Goal: Information Seeking & Learning: Get advice/opinions

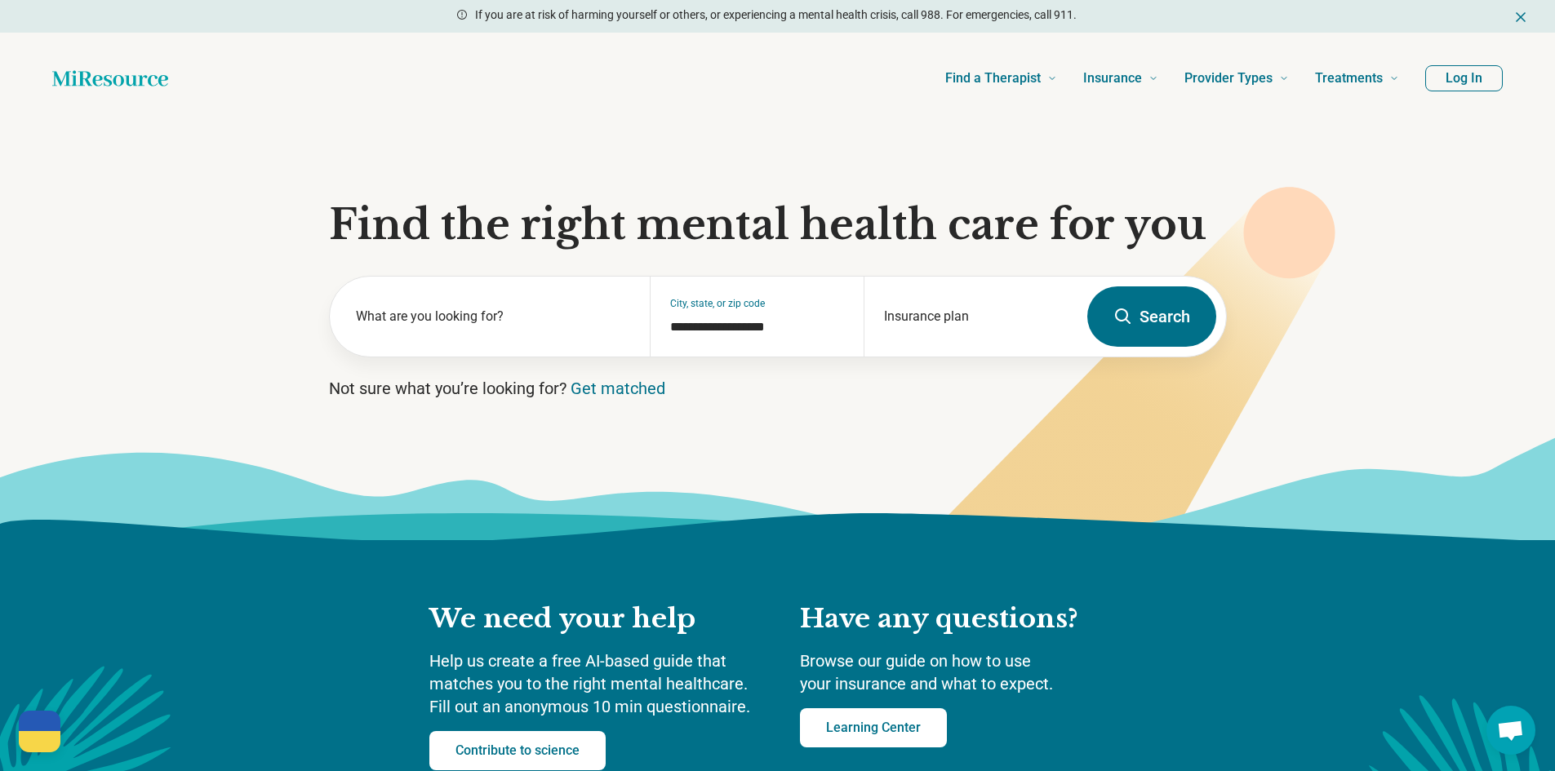
drag, startPoint x: 330, startPoint y: 229, endPoint x: 1214, endPoint y: 251, distance: 884.4
click at [1214, 251] on section "**********" at bounding box center [777, 332] width 1555 height 416
click at [1213, 240] on h1 "Find the right mental health care for you" at bounding box center [778, 225] width 898 height 49
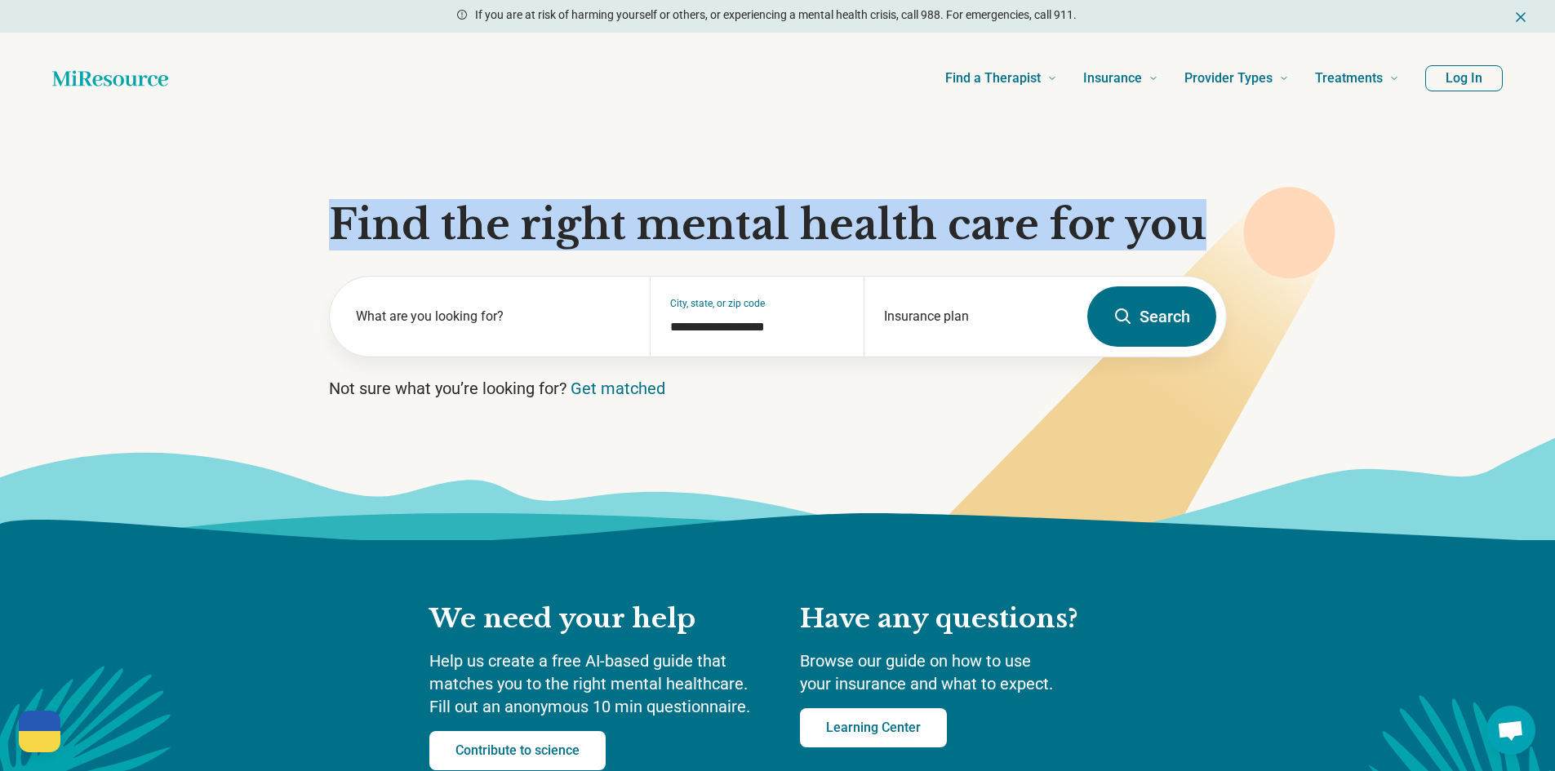
drag, startPoint x: 1204, startPoint y: 233, endPoint x: 336, endPoint y: 229, distance: 867.8
click at [336, 229] on h1 "Find the right mental health care for you" at bounding box center [778, 225] width 898 height 49
click at [463, 131] on section "**********" at bounding box center [777, 332] width 1555 height 416
drag, startPoint x: 332, startPoint y: 225, endPoint x: 1212, endPoint y: 227, distance: 879.2
click at [1212, 227] on h1 "Find the right mental health care for you" at bounding box center [778, 225] width 898 height 49
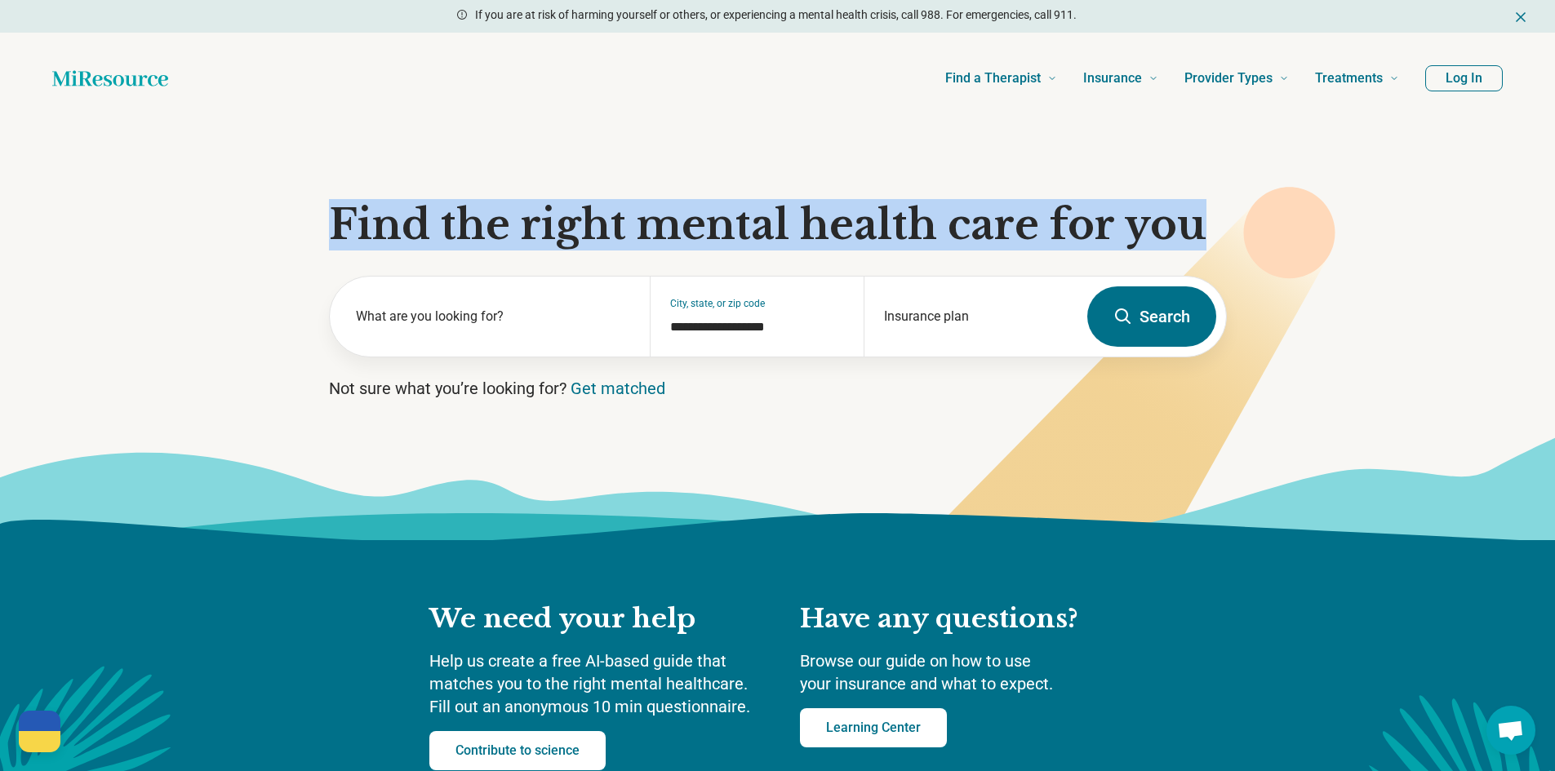
click at [732, 148] on section "**********" at bounding box center [777, 332] width 1555 height 416
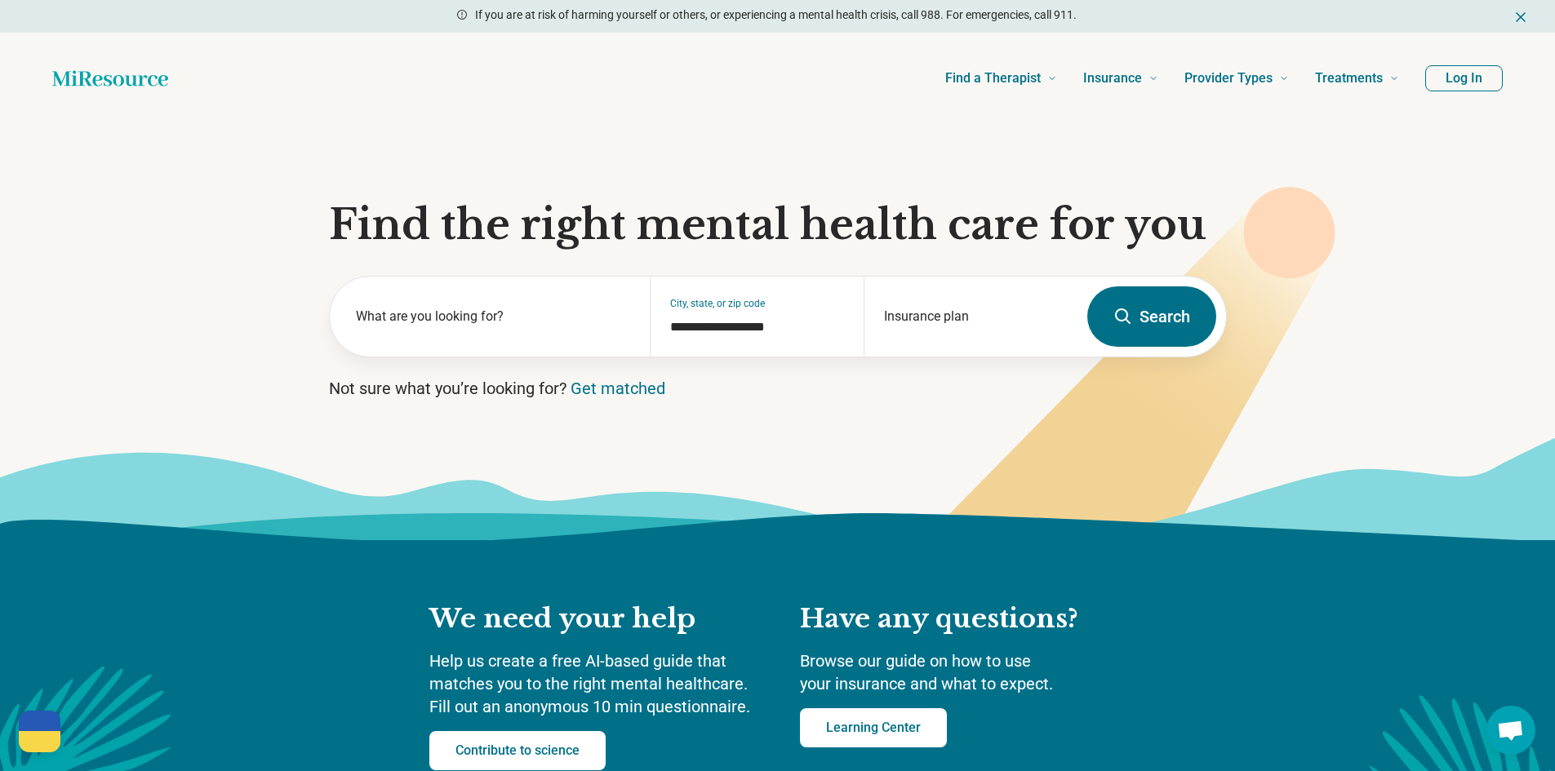
click at [676, 80] on div "Find a Therapist Mental Health Conditions ADHD Anxiety Anorexia Autism Bipolar …" at bounding box center [796, 78] width 1205 height 65
click at [1456, 82] on button "Log In" at bounding box center [1464, 78] width 78 height 26
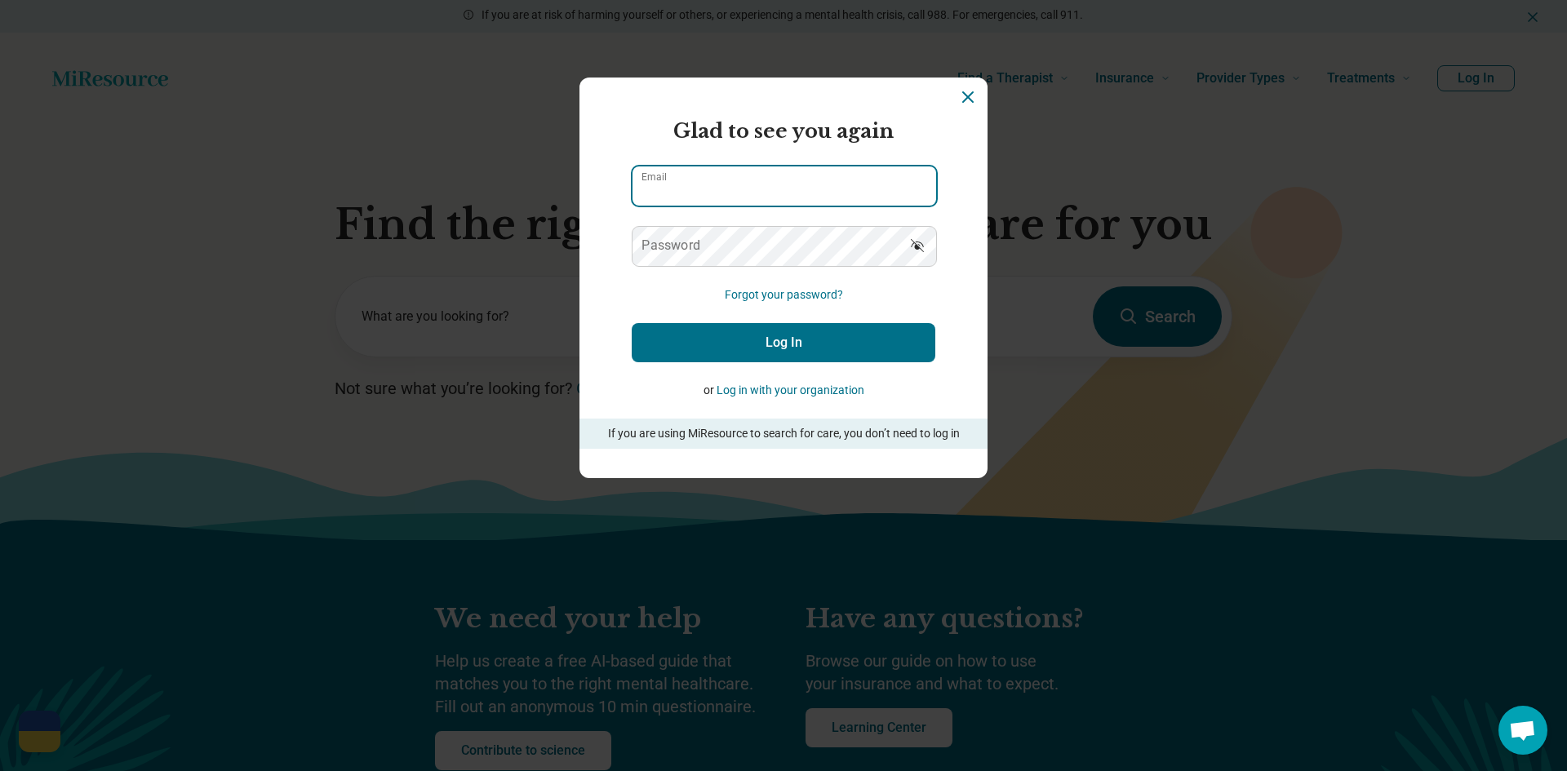
click at [718, 182] on input "Email" at bounding box center [785, 186] width 304 height 39
type input "**********"
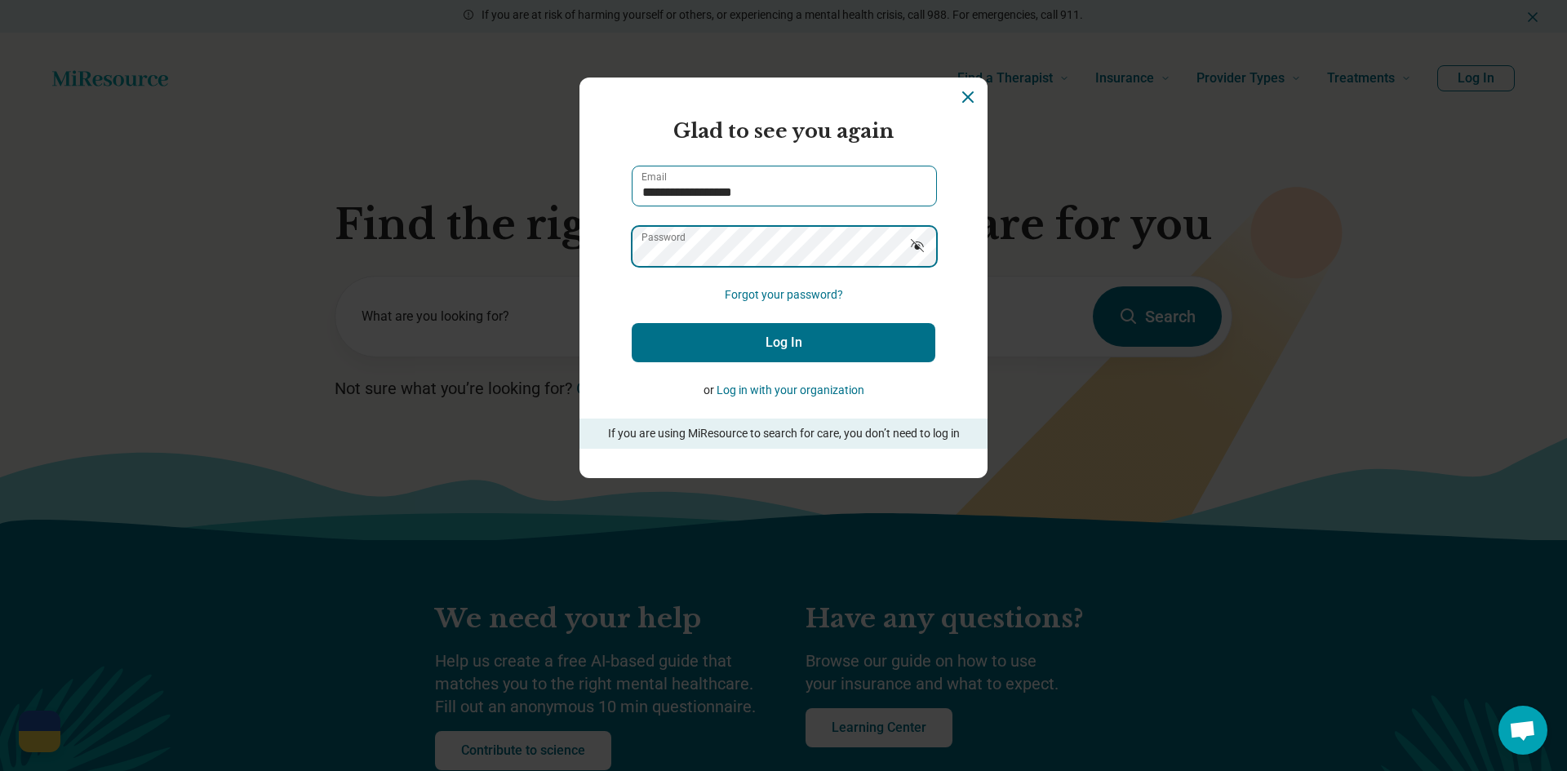
click at [632, 323] on button "Log In" at bounding box center [784, 342] width 304 height 39
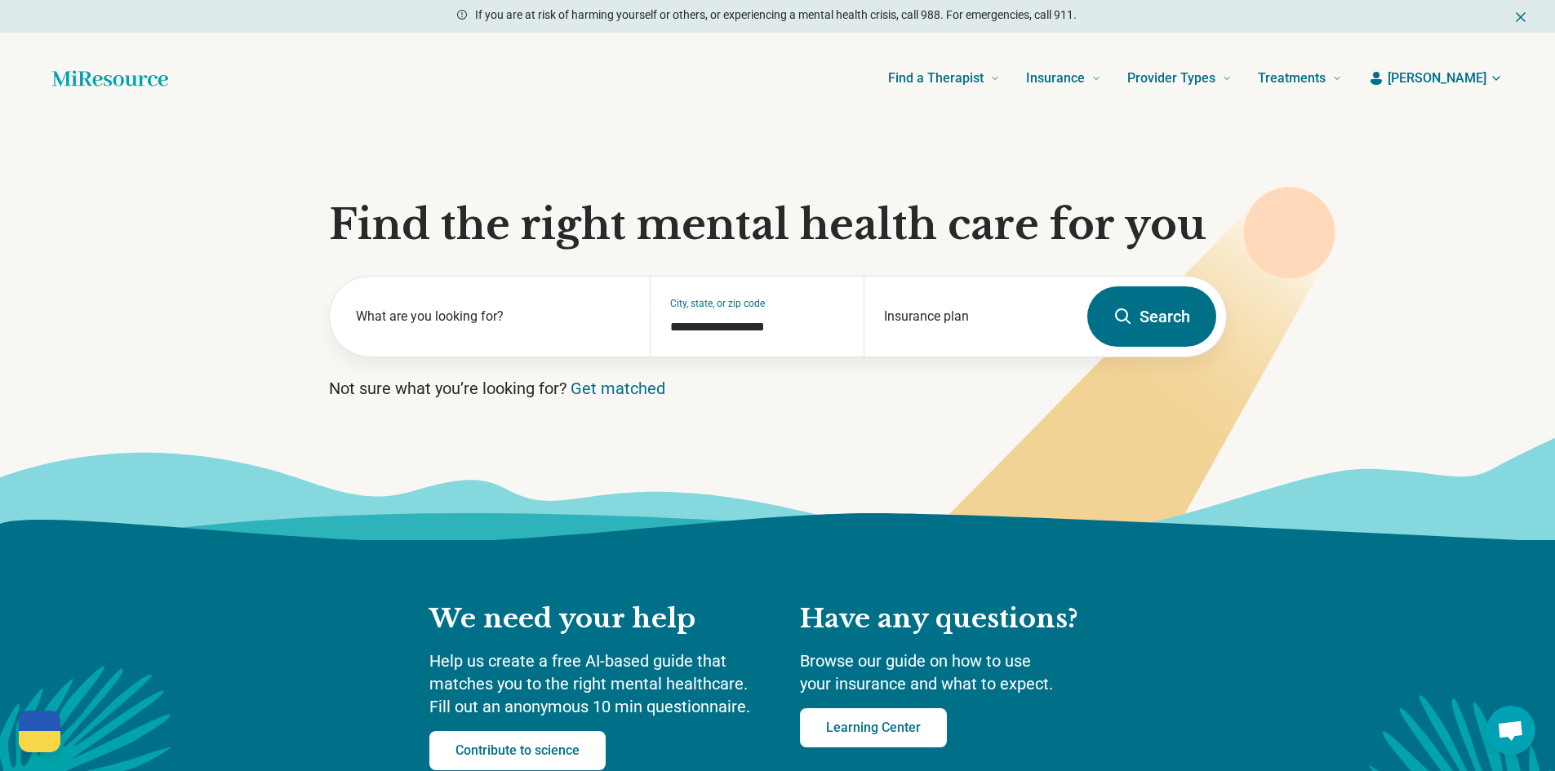
click at [1140, 333] on button "Search" at bounding box center [1151, 317] width 129 height 60
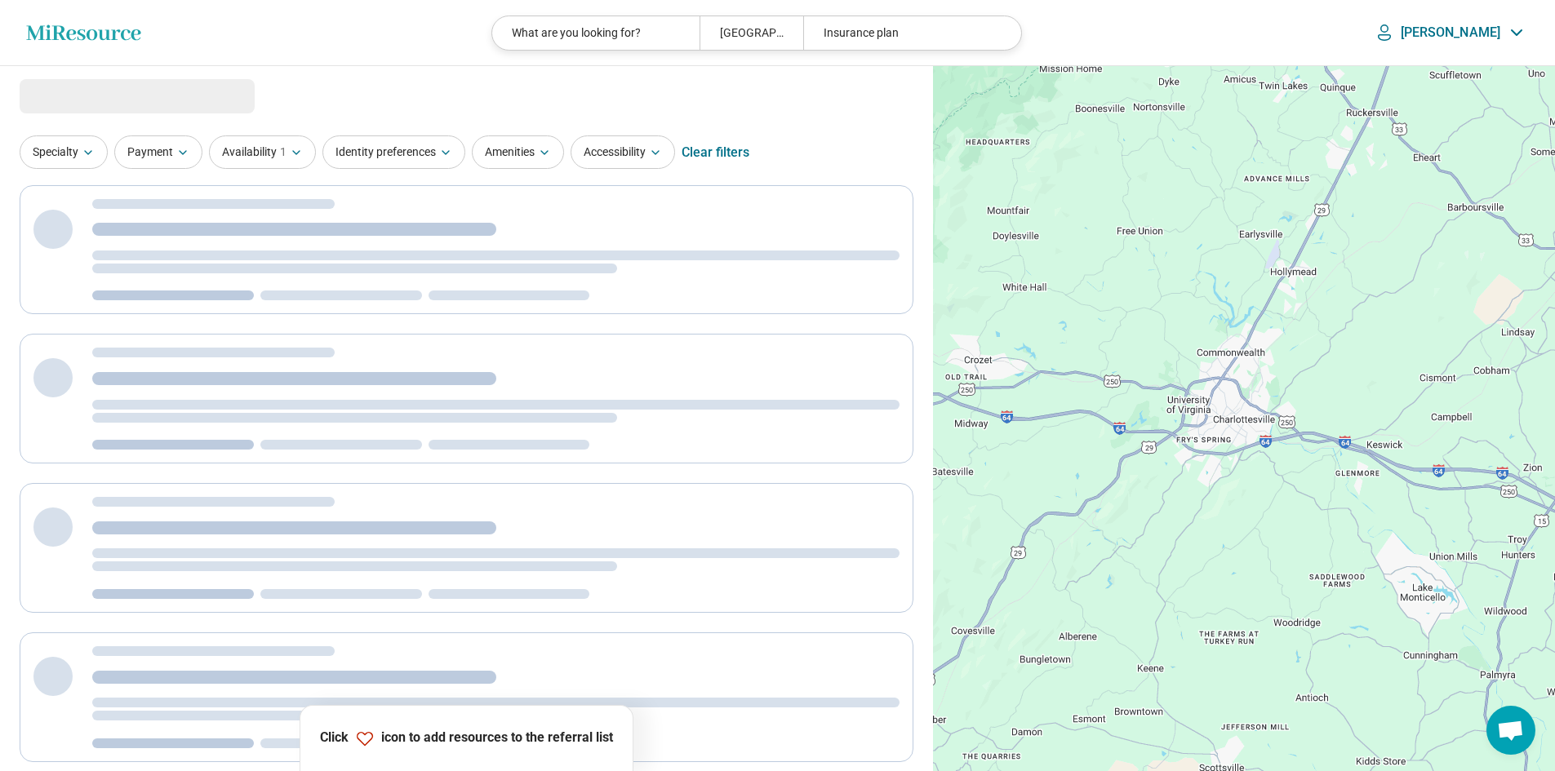
select select "***"
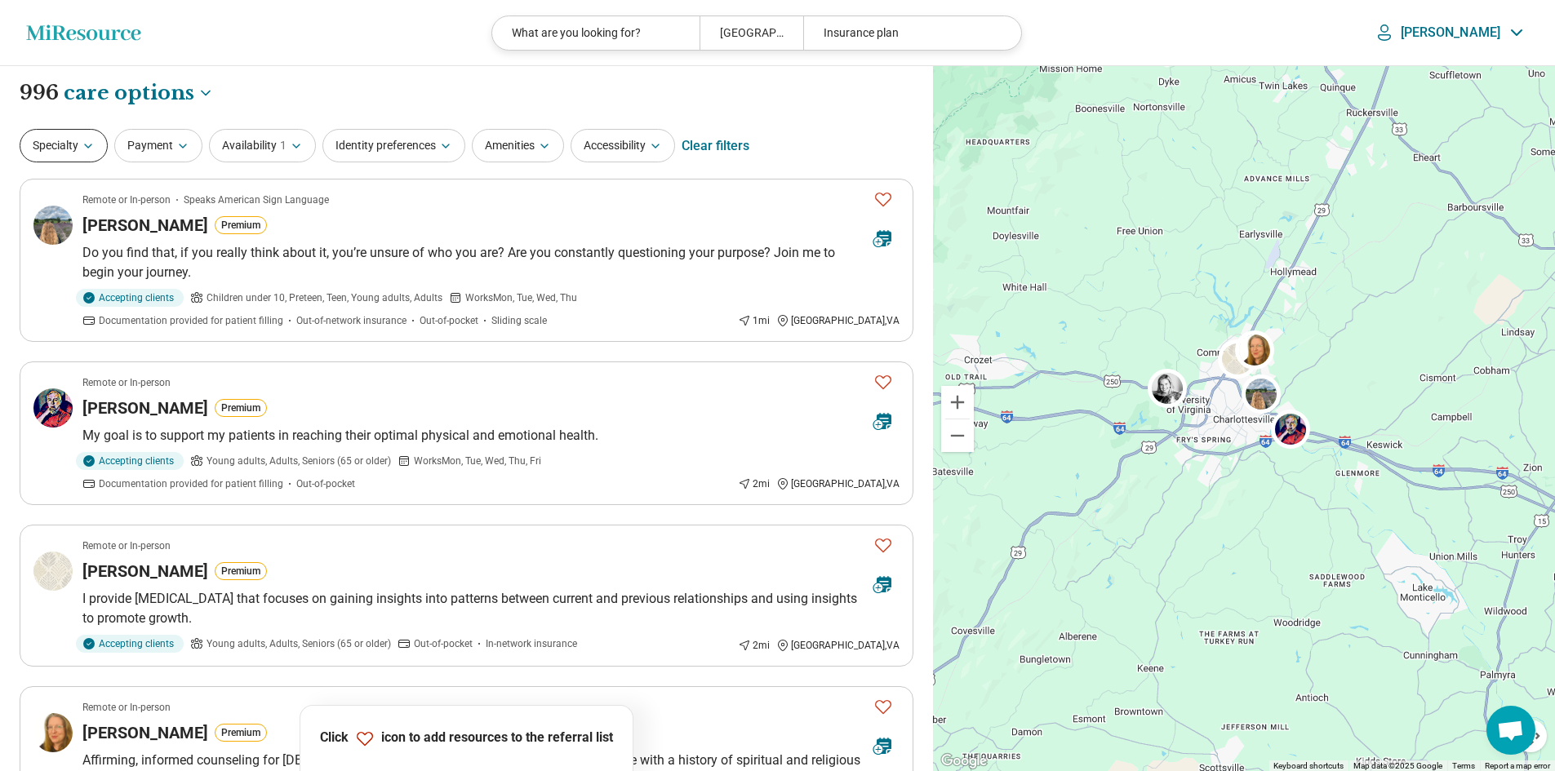
click at [80, 142] on button "Specialty" at bounding box center [64, 145] width 88 height 33
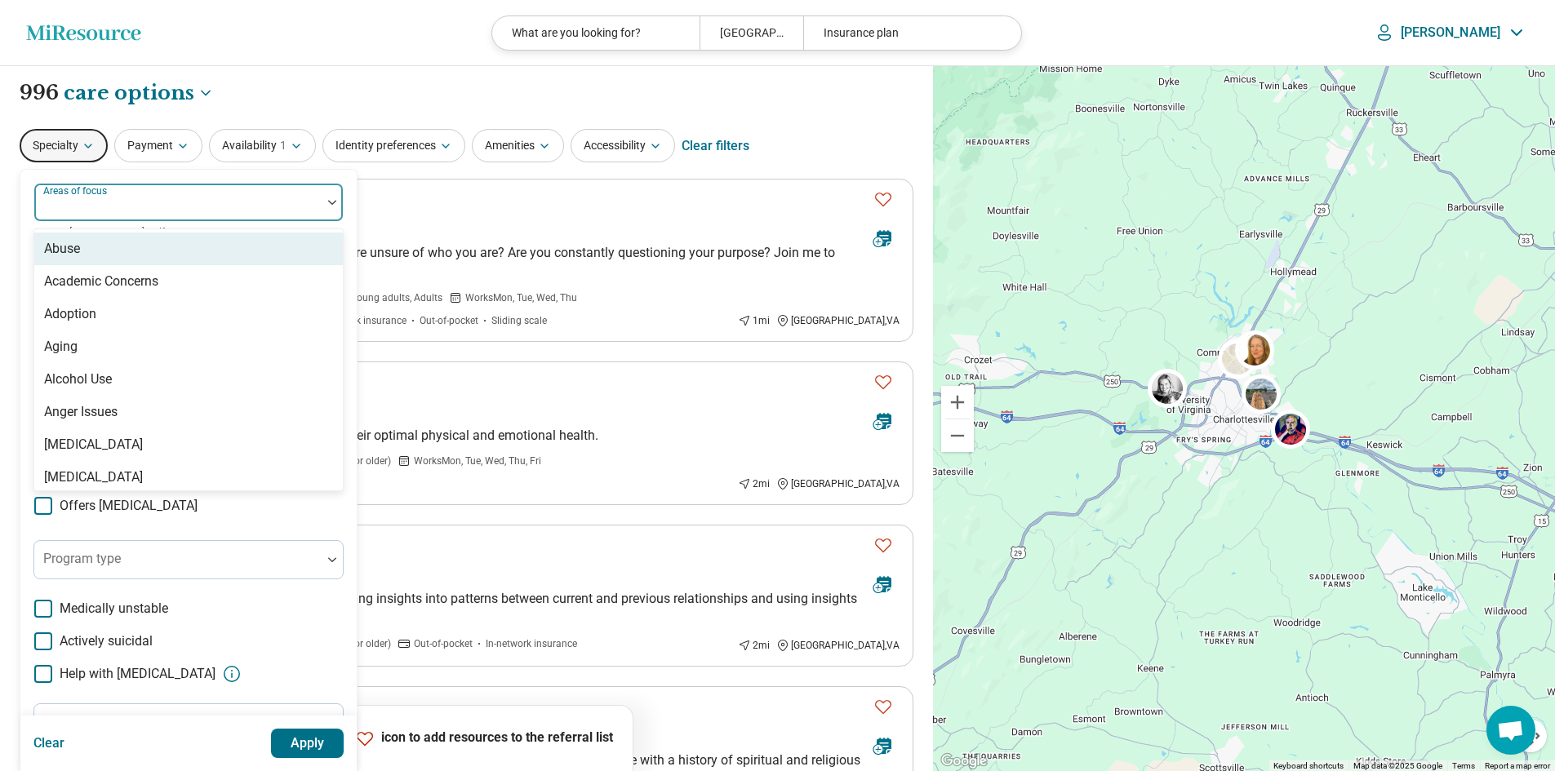
click at [140, 217] on div at bounding box center [178, 209] width 274 height 23
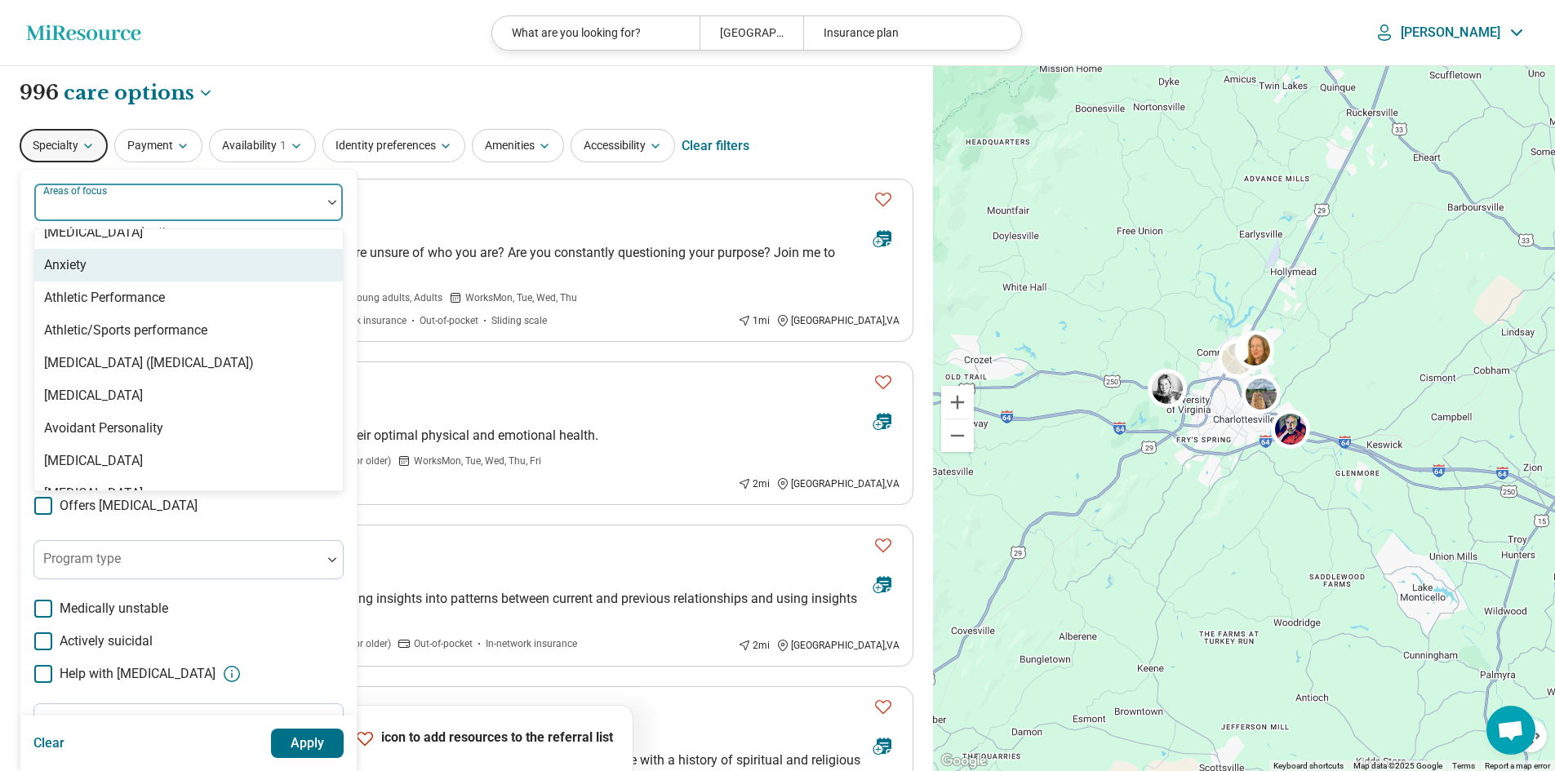
click at [121, 266] on div "Anxiety" at bounding box center [188, 265] width 309 height 33
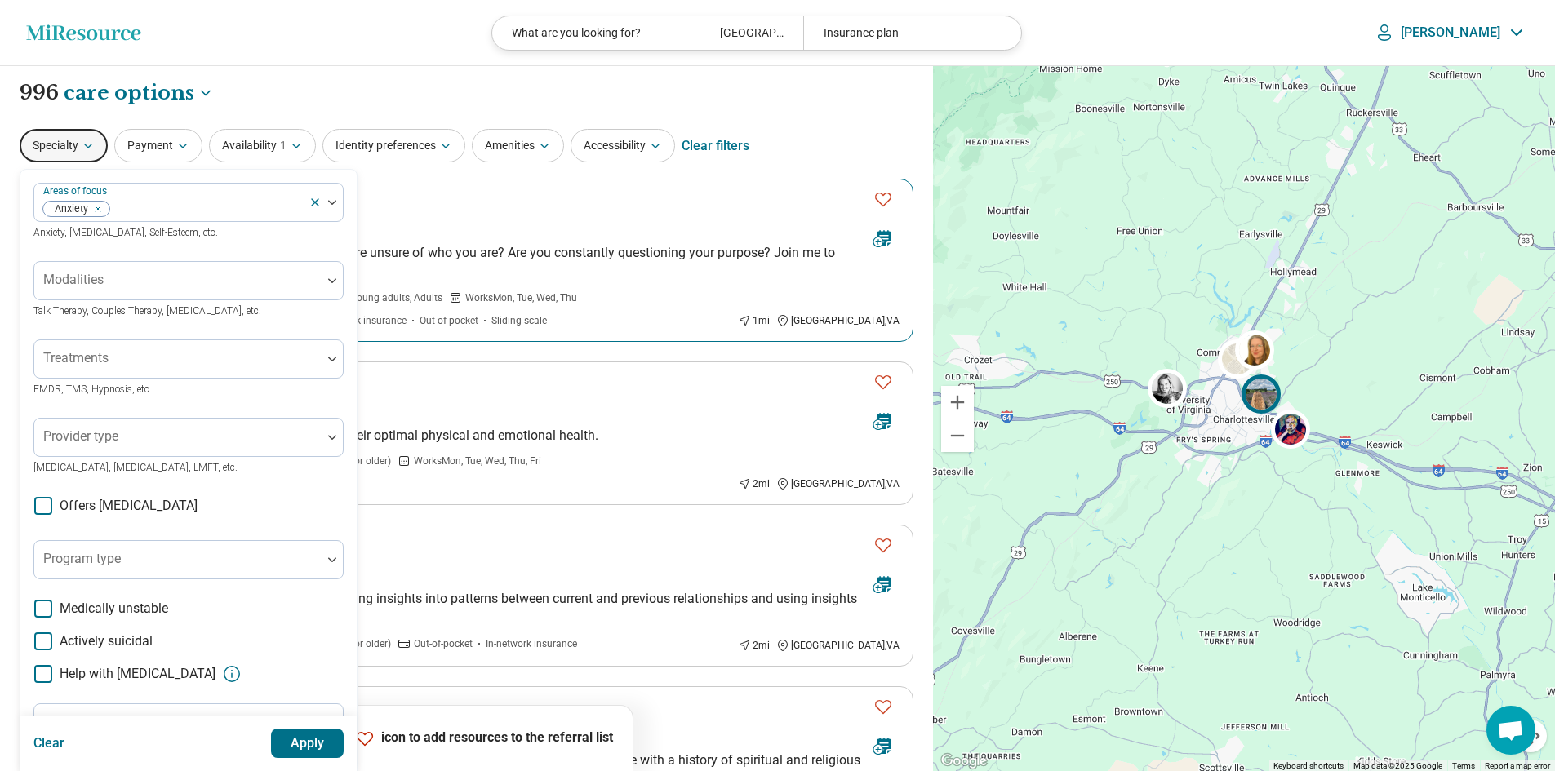
click at [383, 218] on div "Bryanna Duncan Premium" at bounding box center [471, 225] width 778 height 23
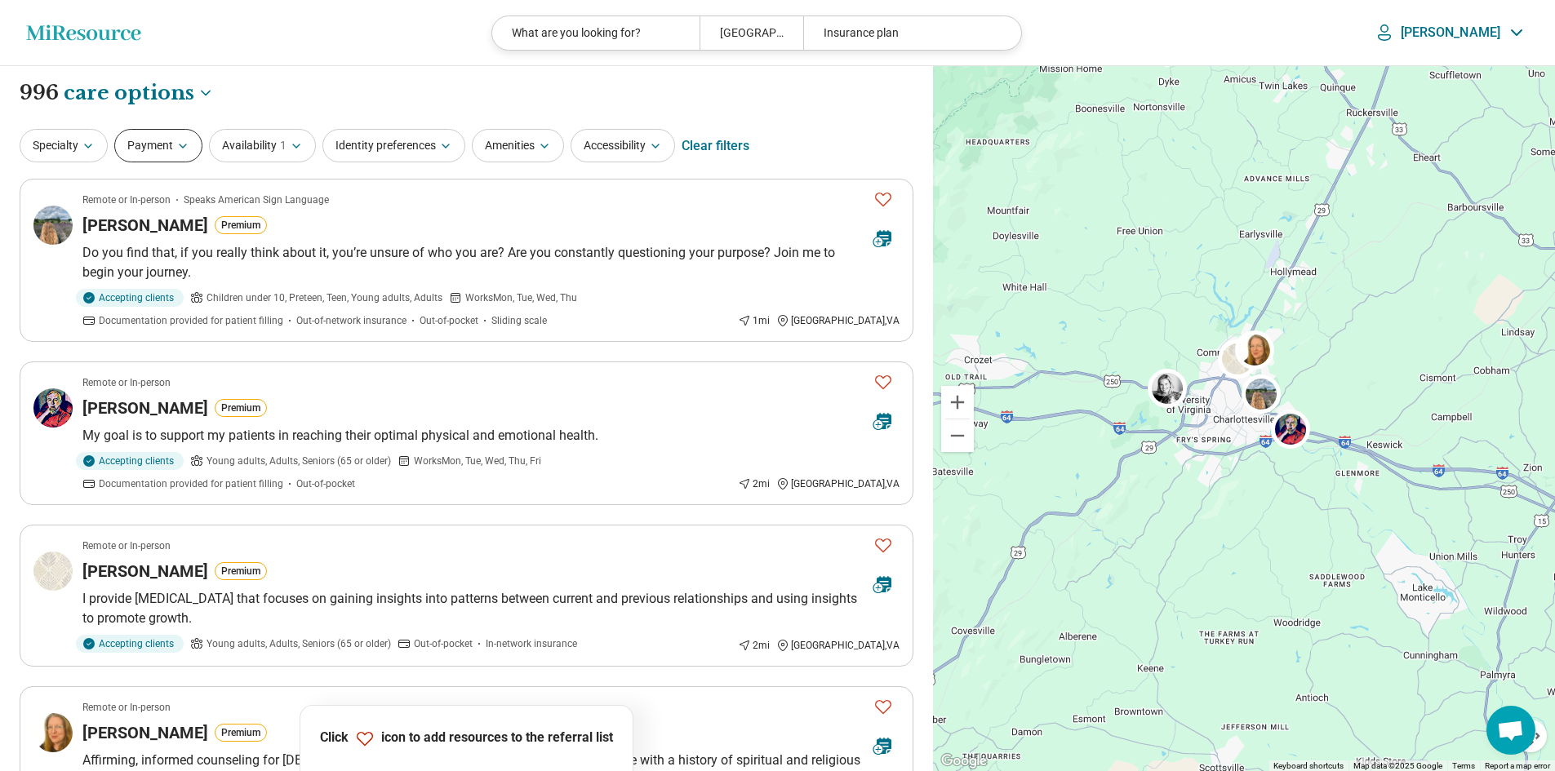
click at [171, 141] on button "Payment" at bounding box center [158, 145] width 88 height 33
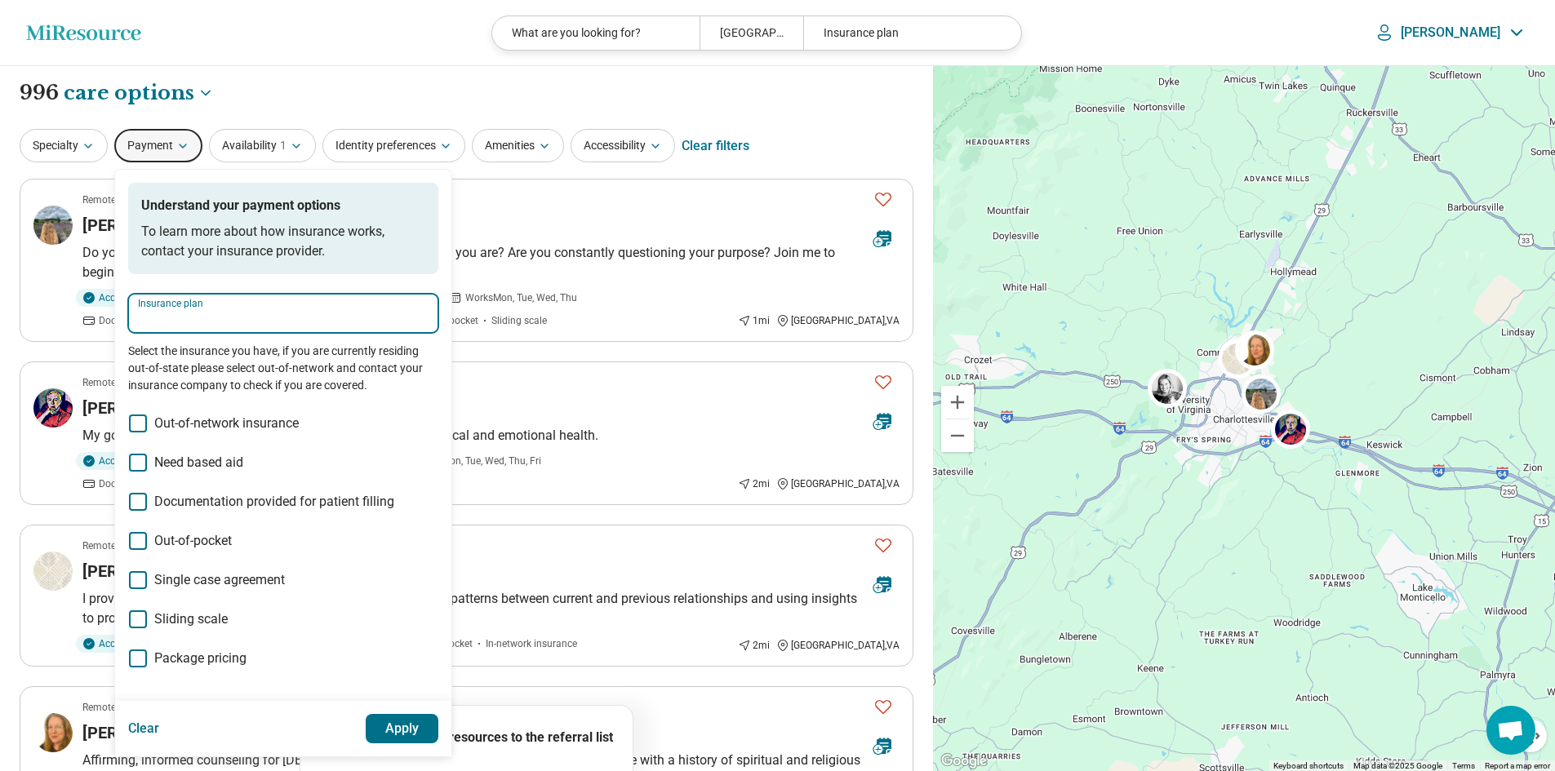
click at [348, 316] on input "Insurance plan" at bounding box center [283, 319] width 291 height 20
type input "*"
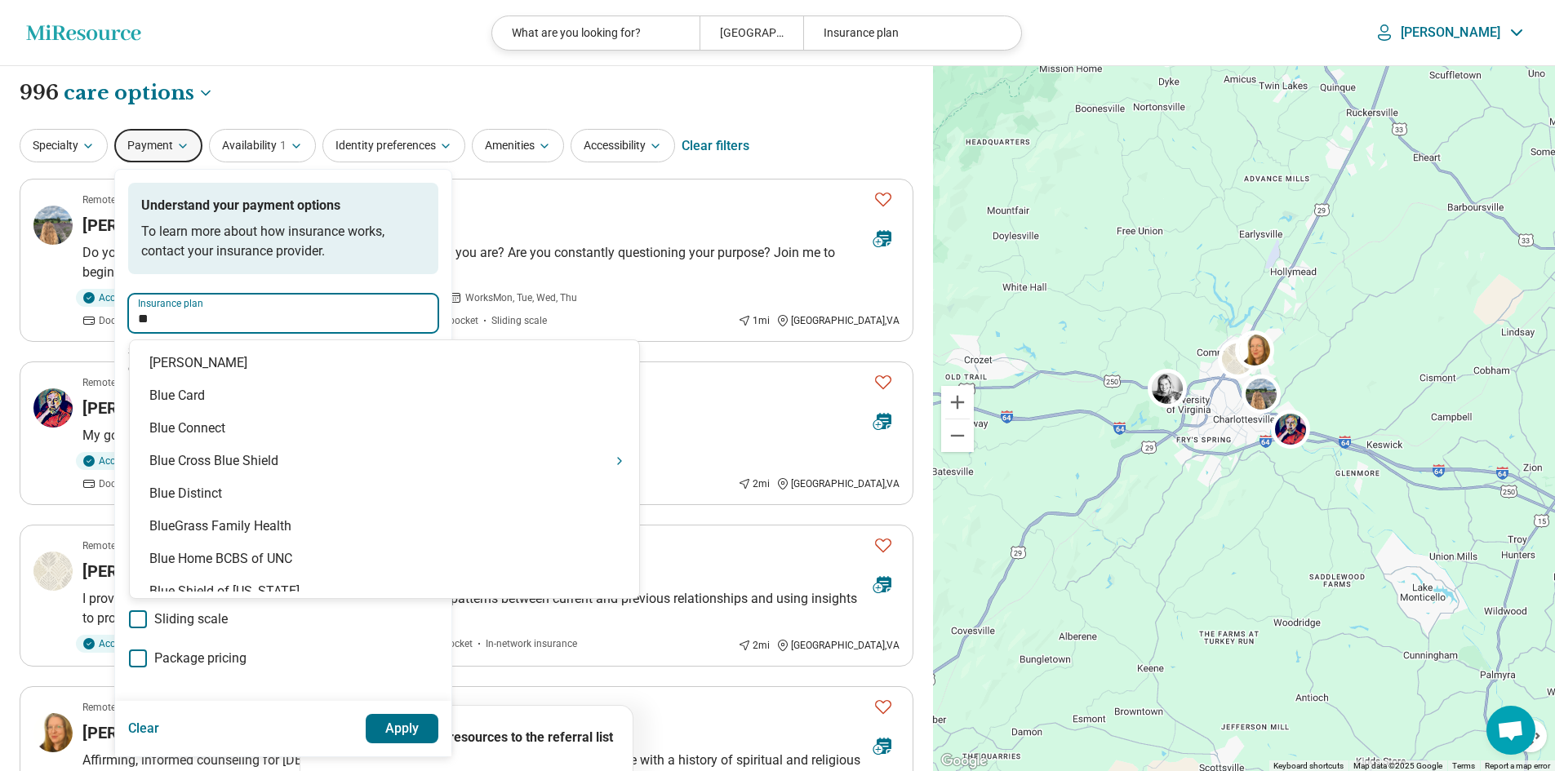
type input "*"
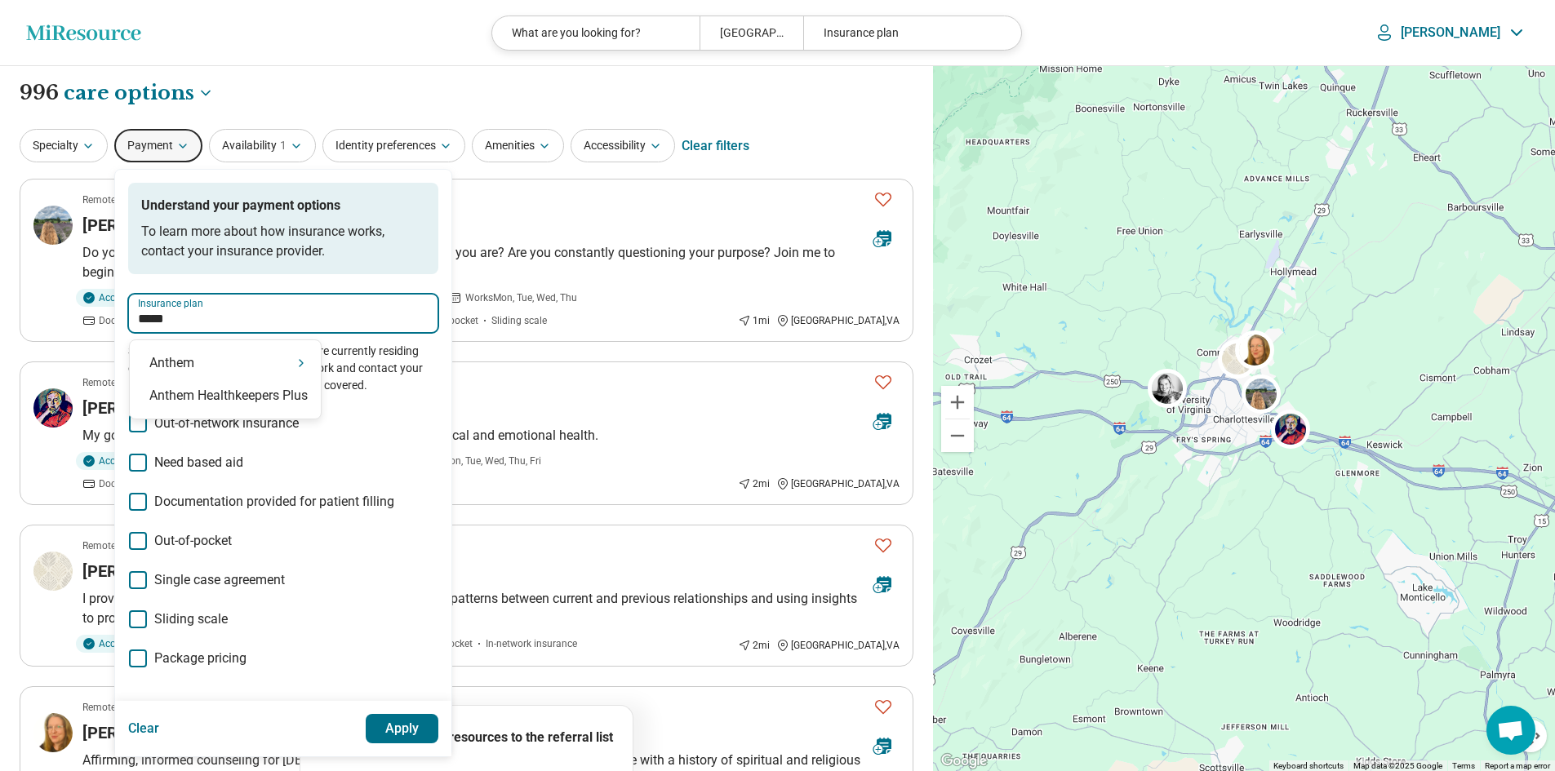
type input "******"
click at [250, 361] on div "Anthem" at bounding box center [225, 363] width 191 height 33
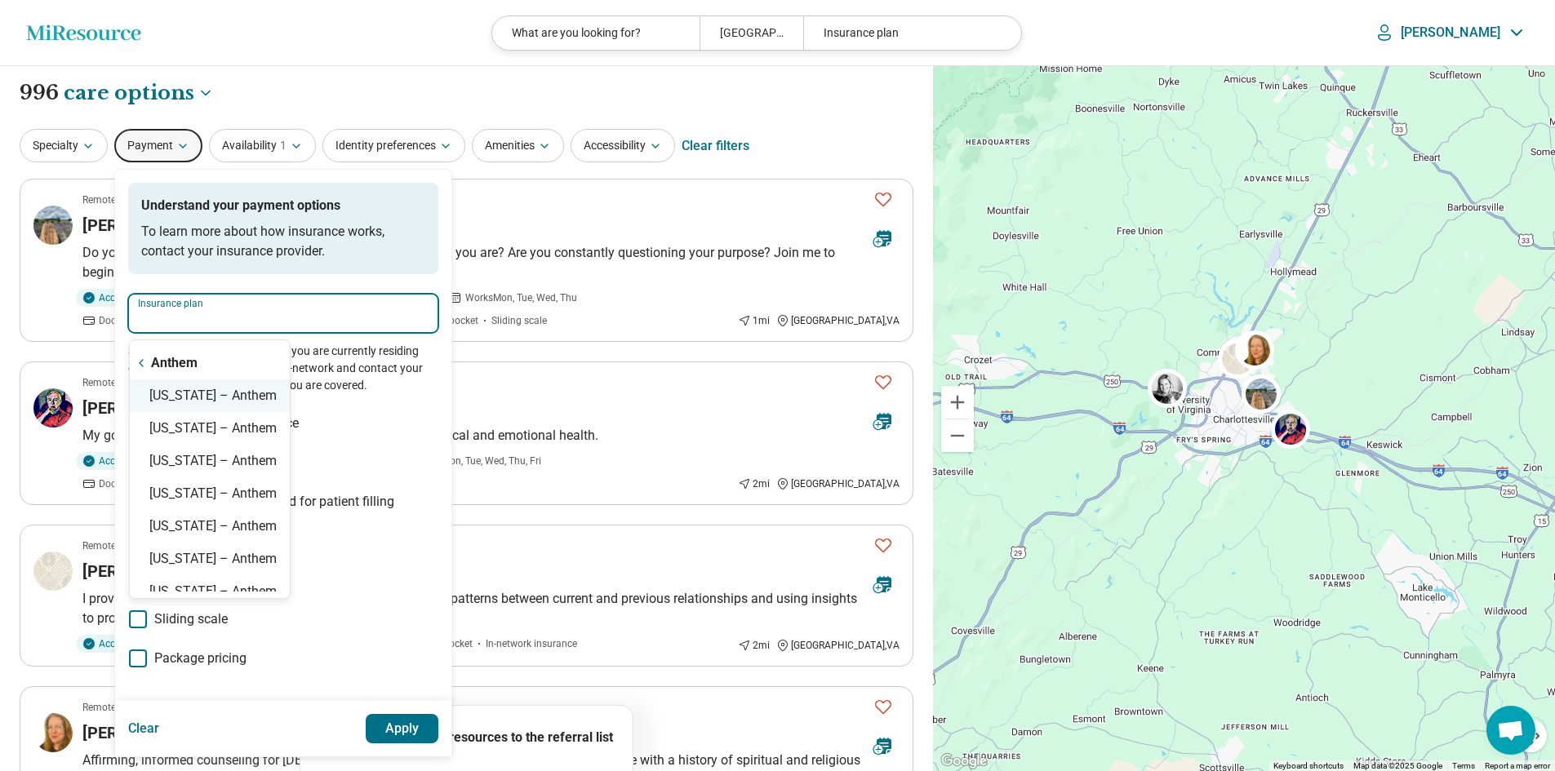
click at [241, 400] on div "Virginia – Anthem" at bounding box center [210, 396] width 160 height 33
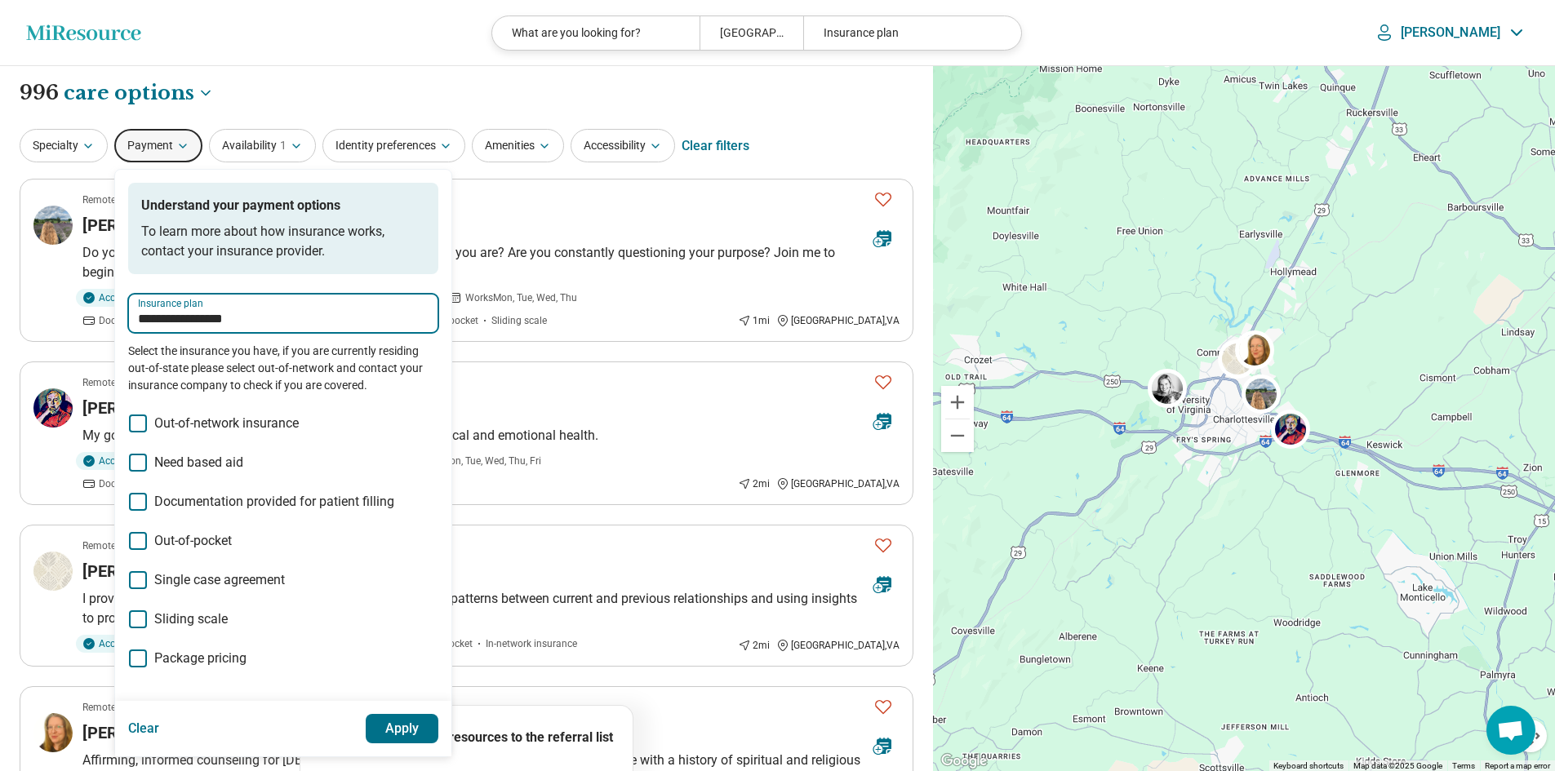
type input "**********"
click at [391, 731] on button "Apply" at bounding box center [402, 728] width 73 height 29
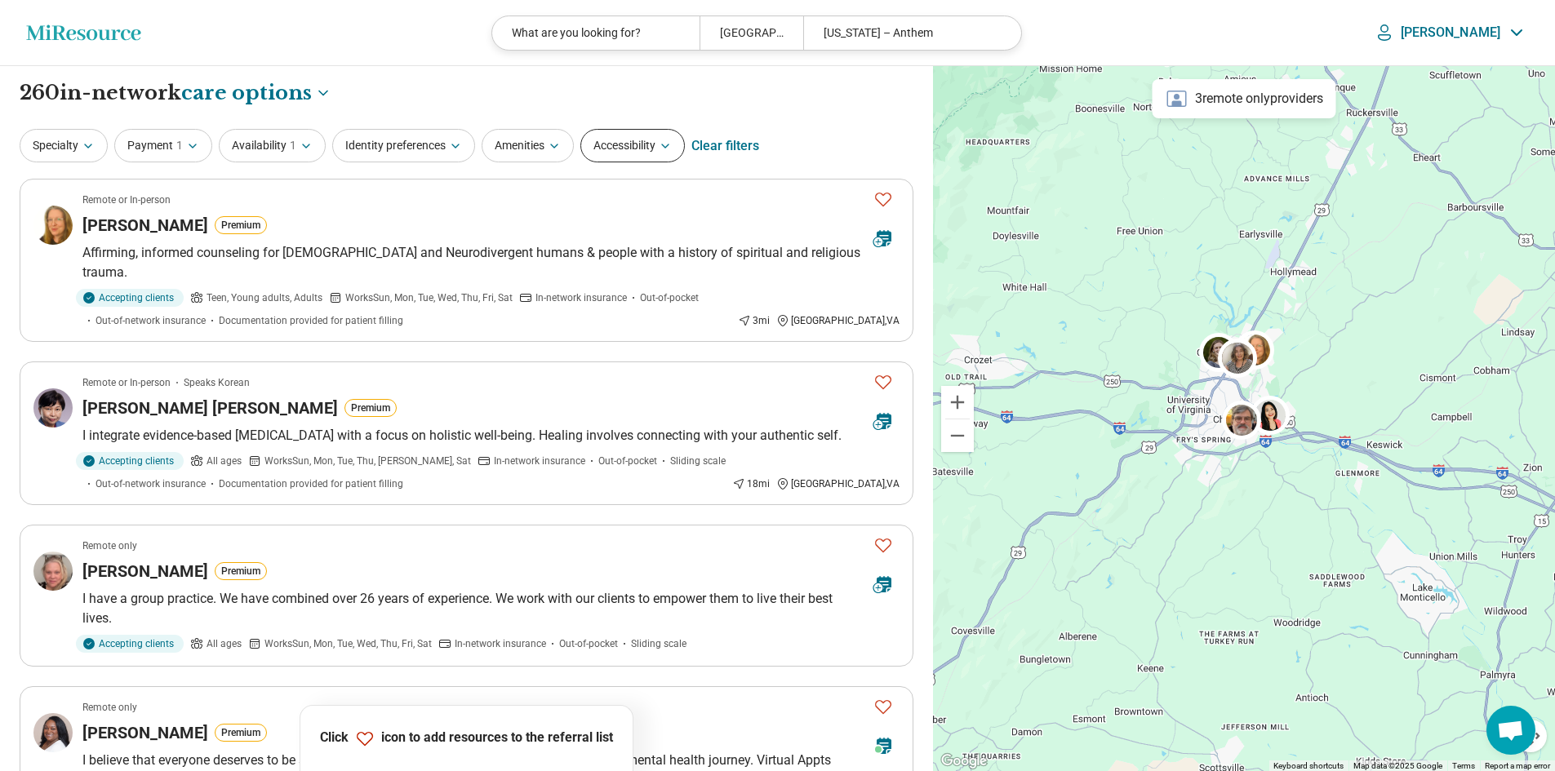
click at [672, 148] on icon "button" at bounding box center [665, 146] width 13 height 13
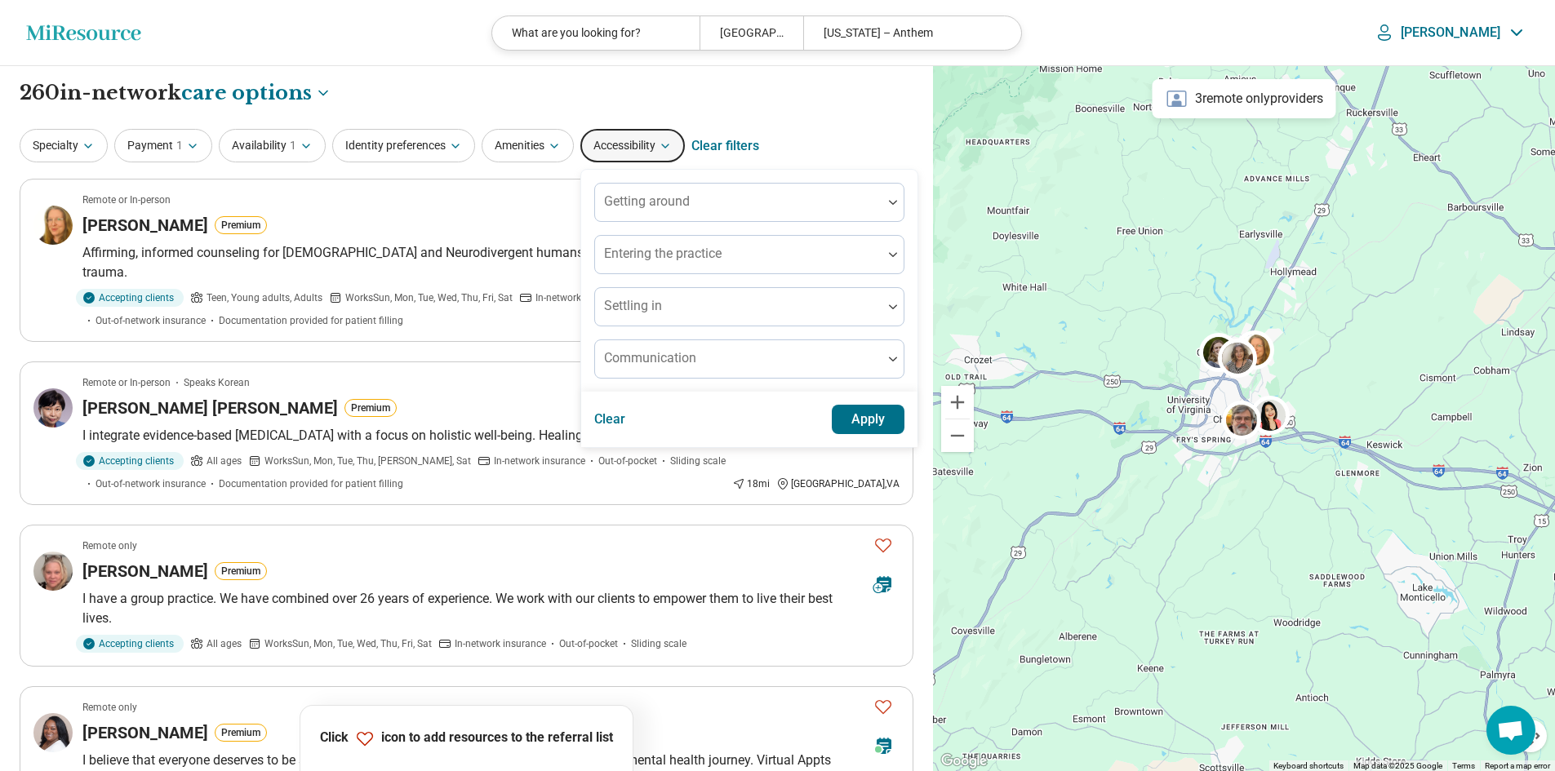
click at [673, 94] on div "**********" at bounding box center [467, 93] width 894 height 28
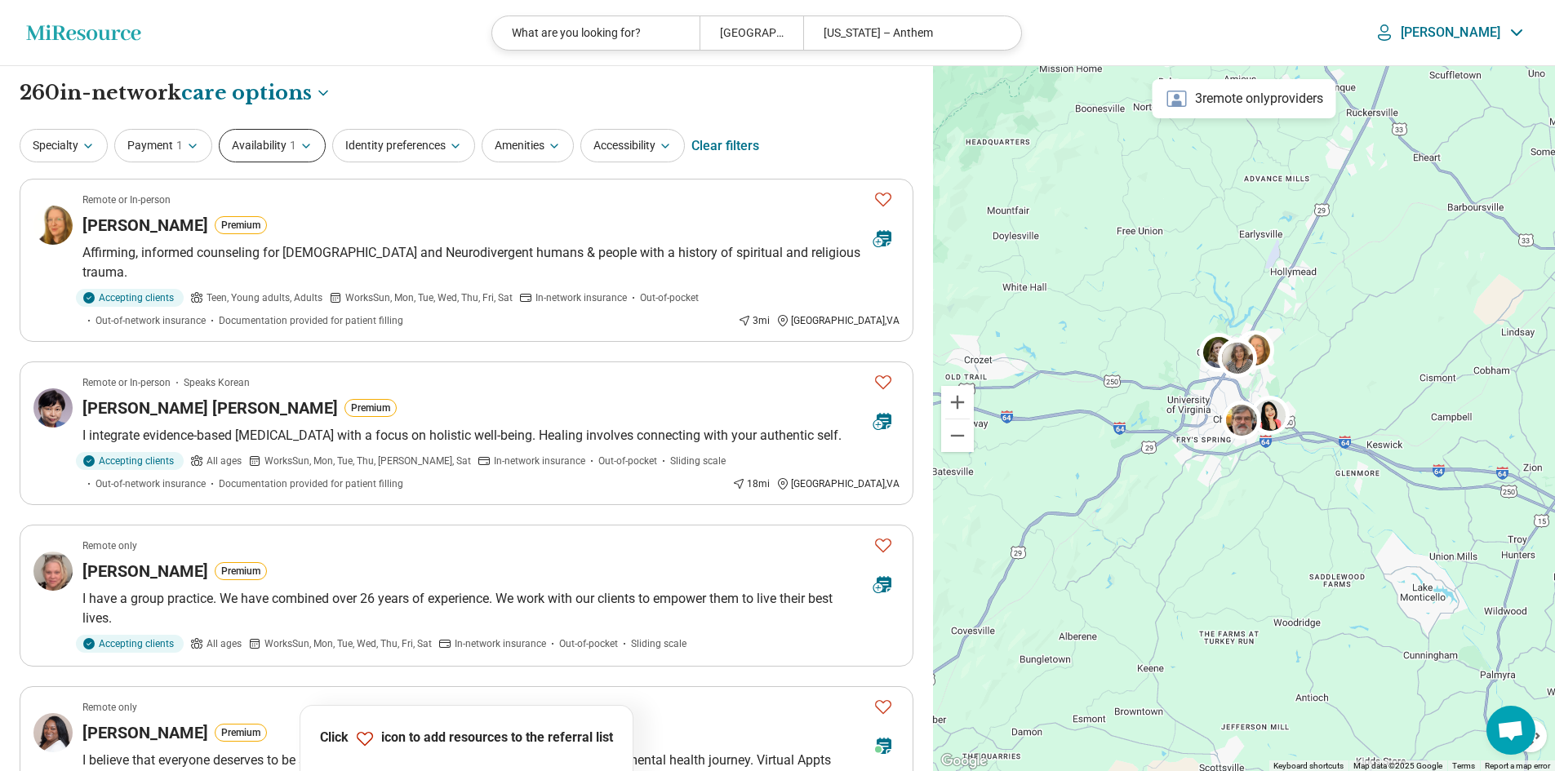
click at [315, 140] on button "Availability 1" at bounding box center [272, 145] width 107 height 33
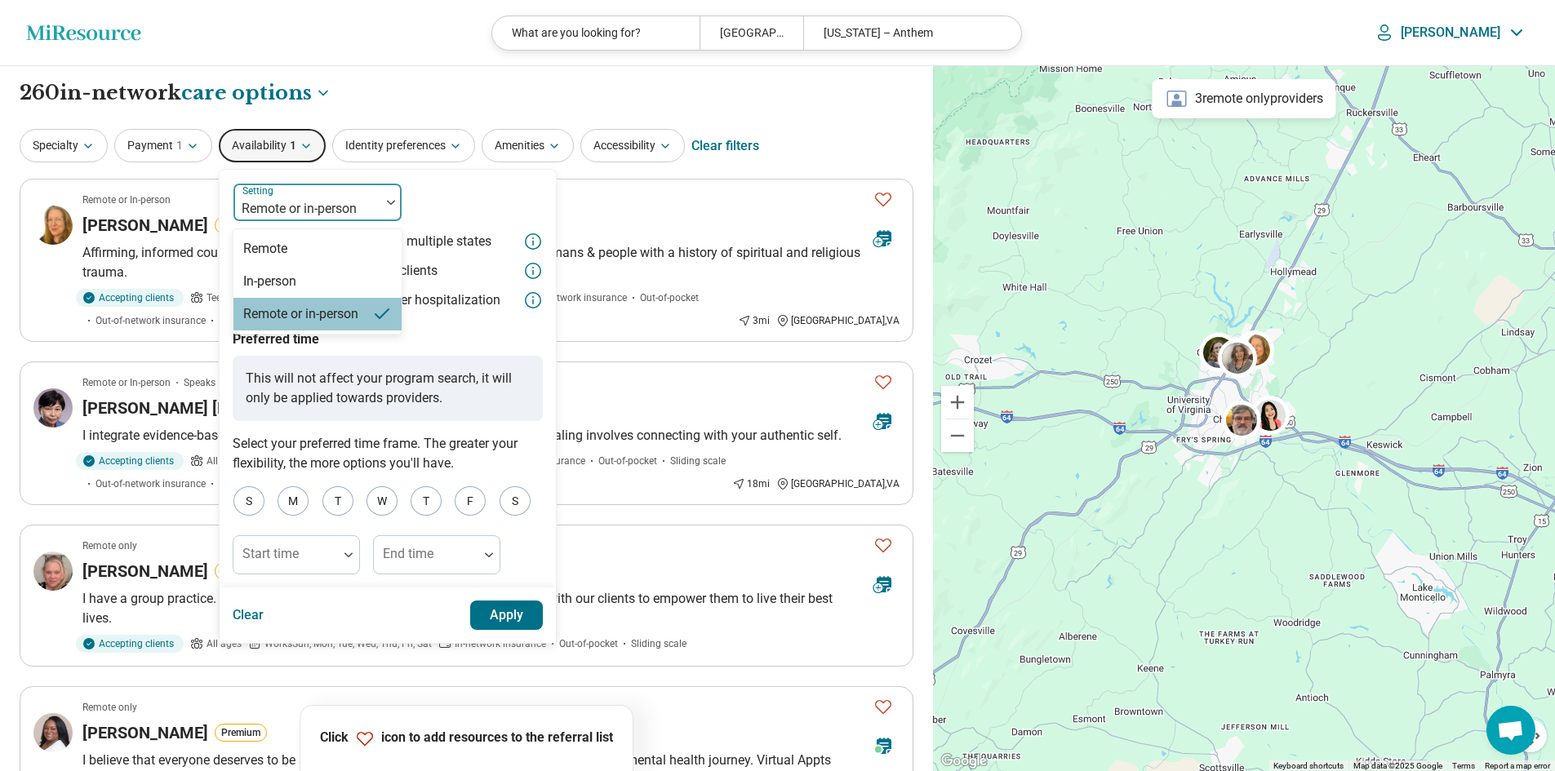
click at [385, 204] on div at bounding box center [390, 202] width 21 height 5
click at [350, 289] on div "In-person" at bounding box center [317, 281] width 168 height 33
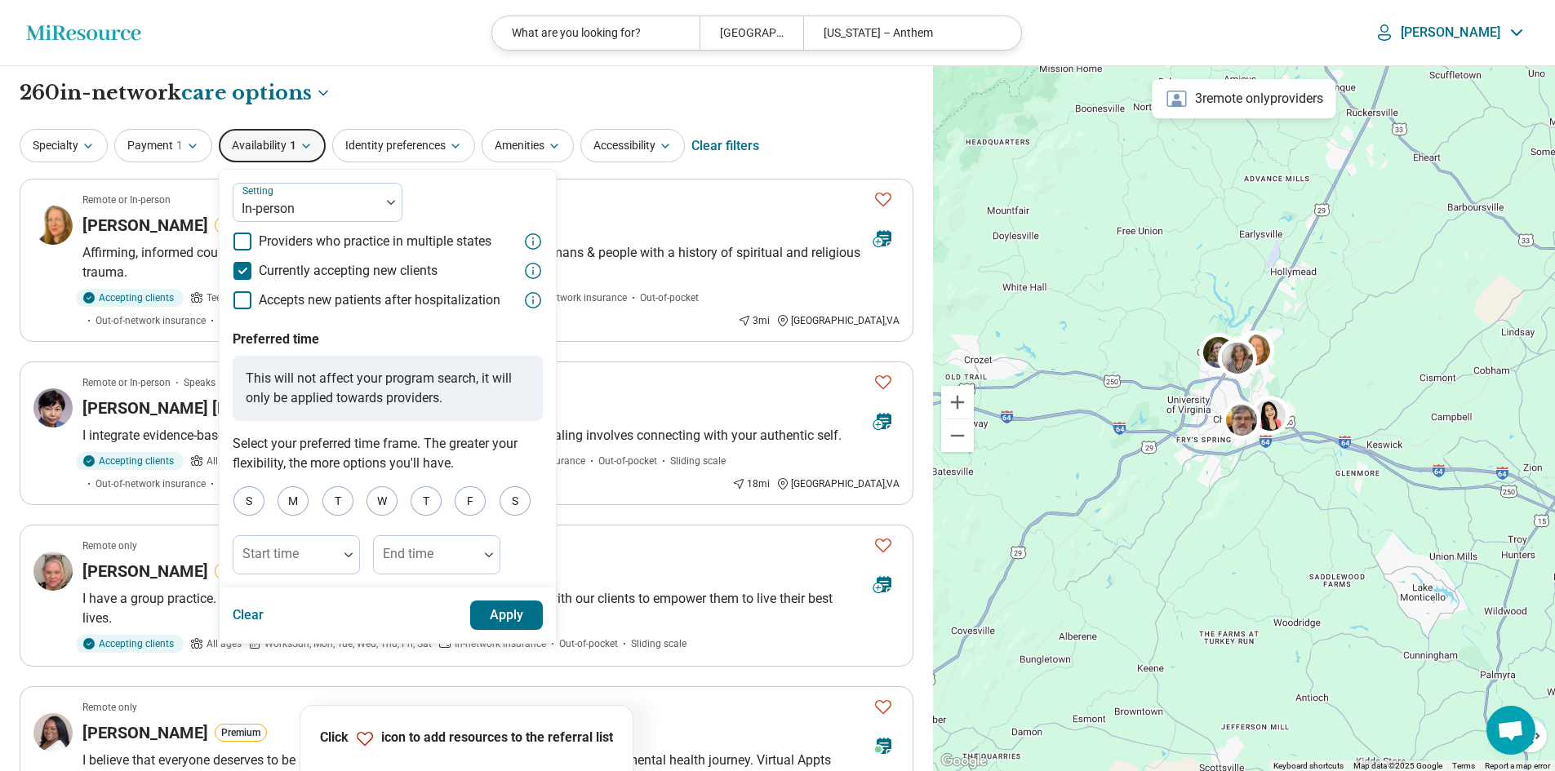
click at [498, 614] on button "Apply" at bounding box center [506, 615] width 73 height 29
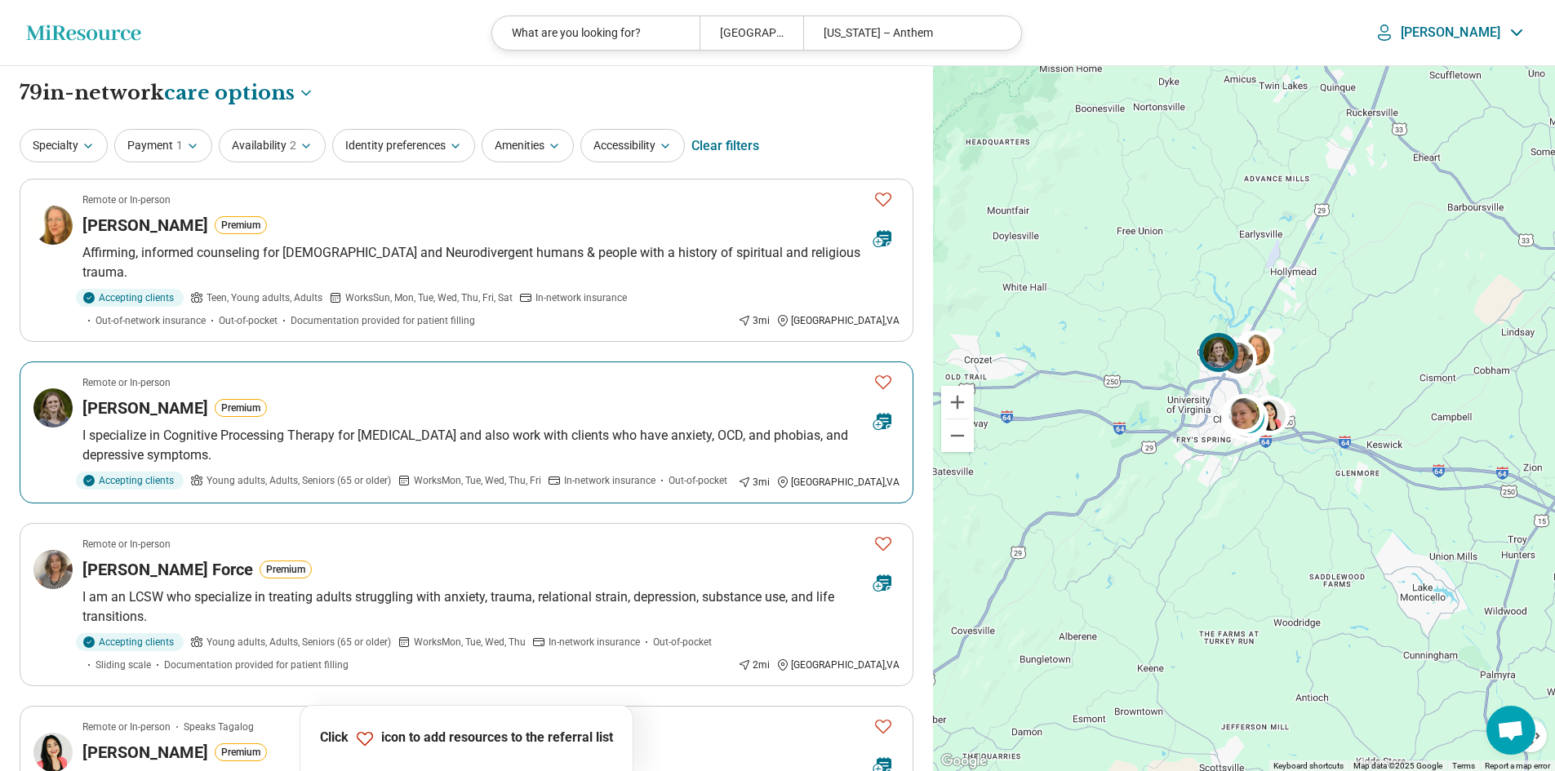
click at [883, 372] on icon "Favorite" at bounding box center [884, 382] width 20 height 20
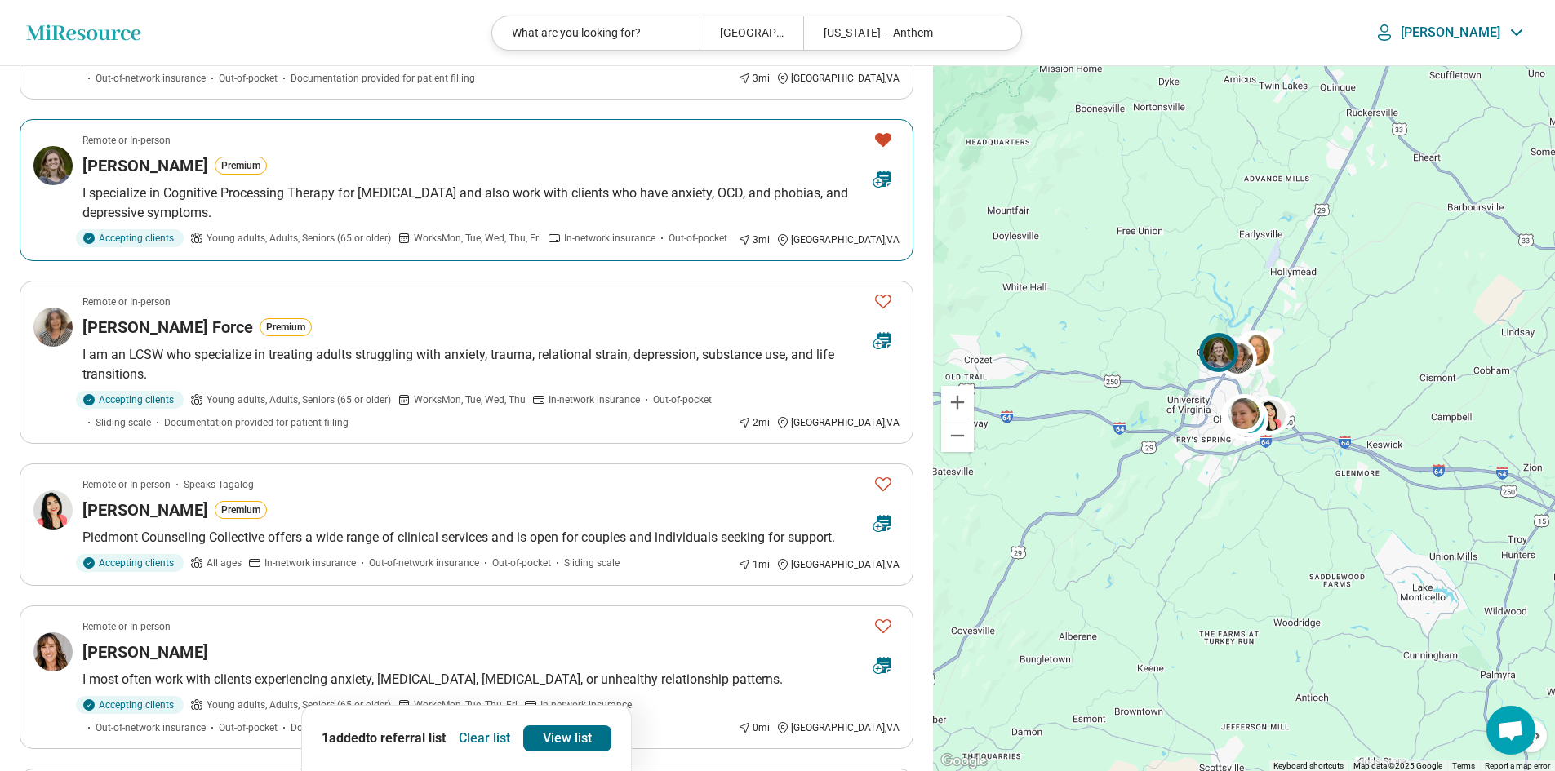
scroll to position [245, 0]
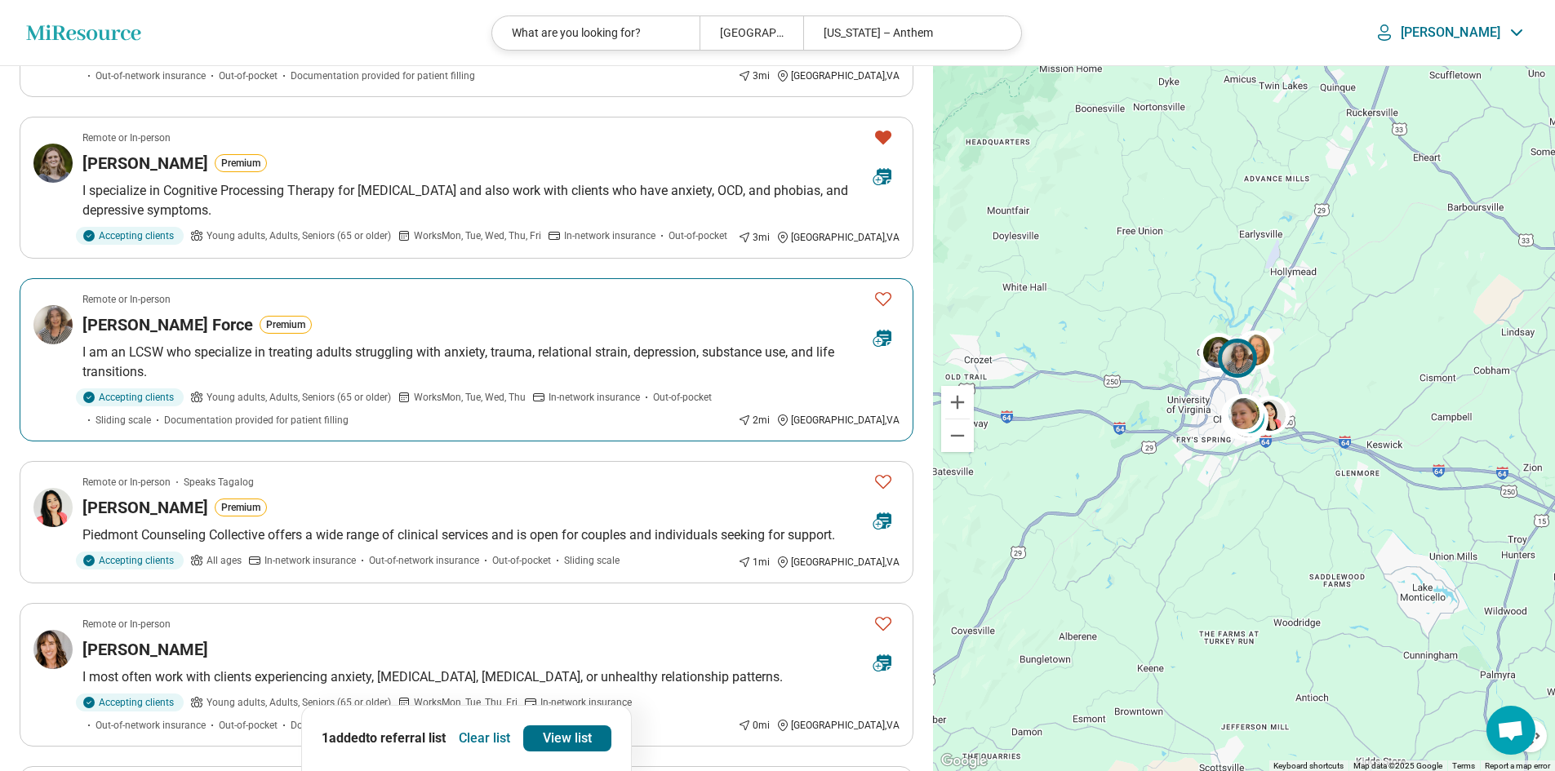
click at [900, 282] on div at bounding box center [883, 320] width 46 height 76
click at [883, 289] on icon "Favorite" at bounding box center [884, 299] width 20 height 20
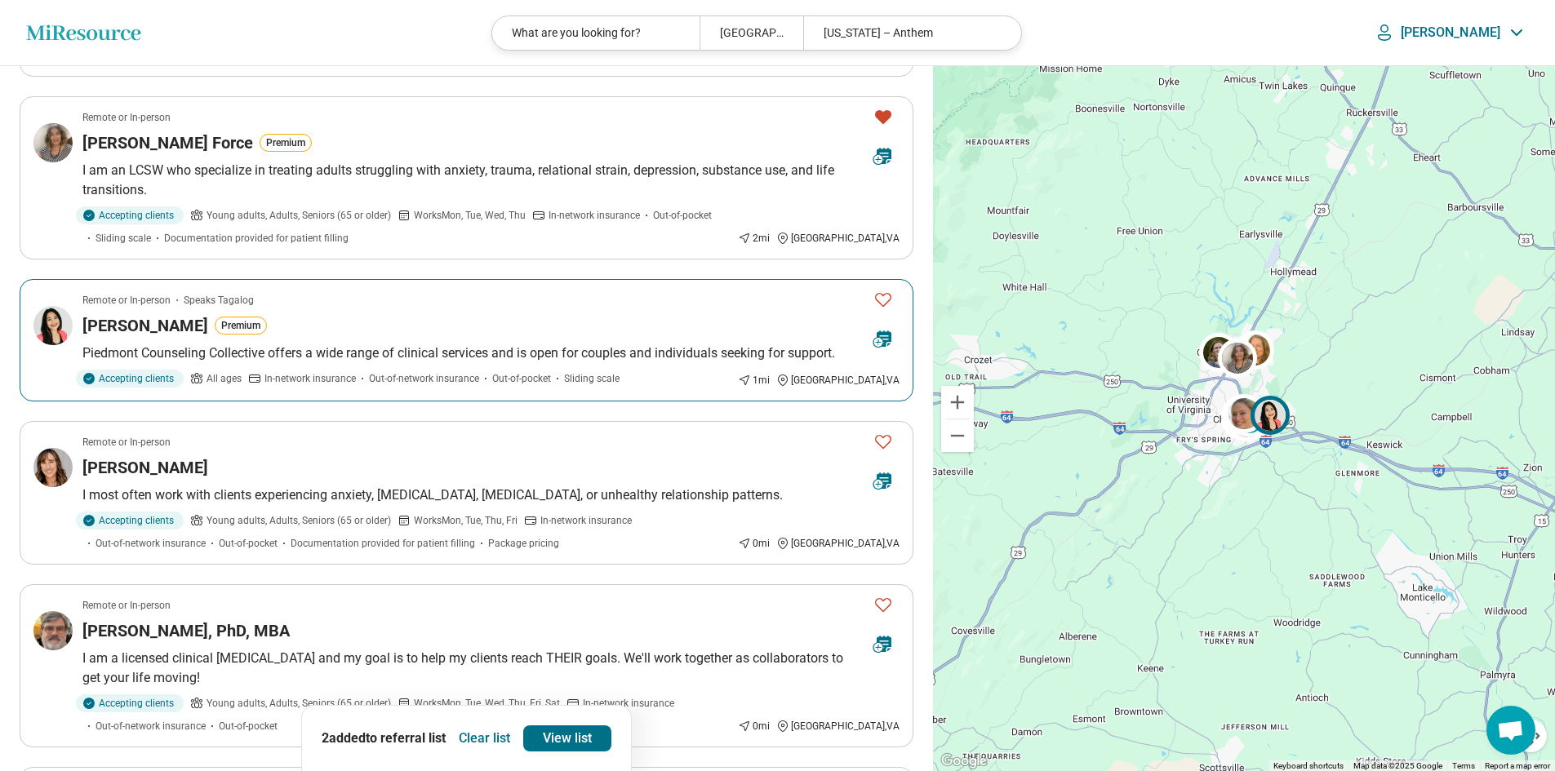
scroll to position [490, 0]
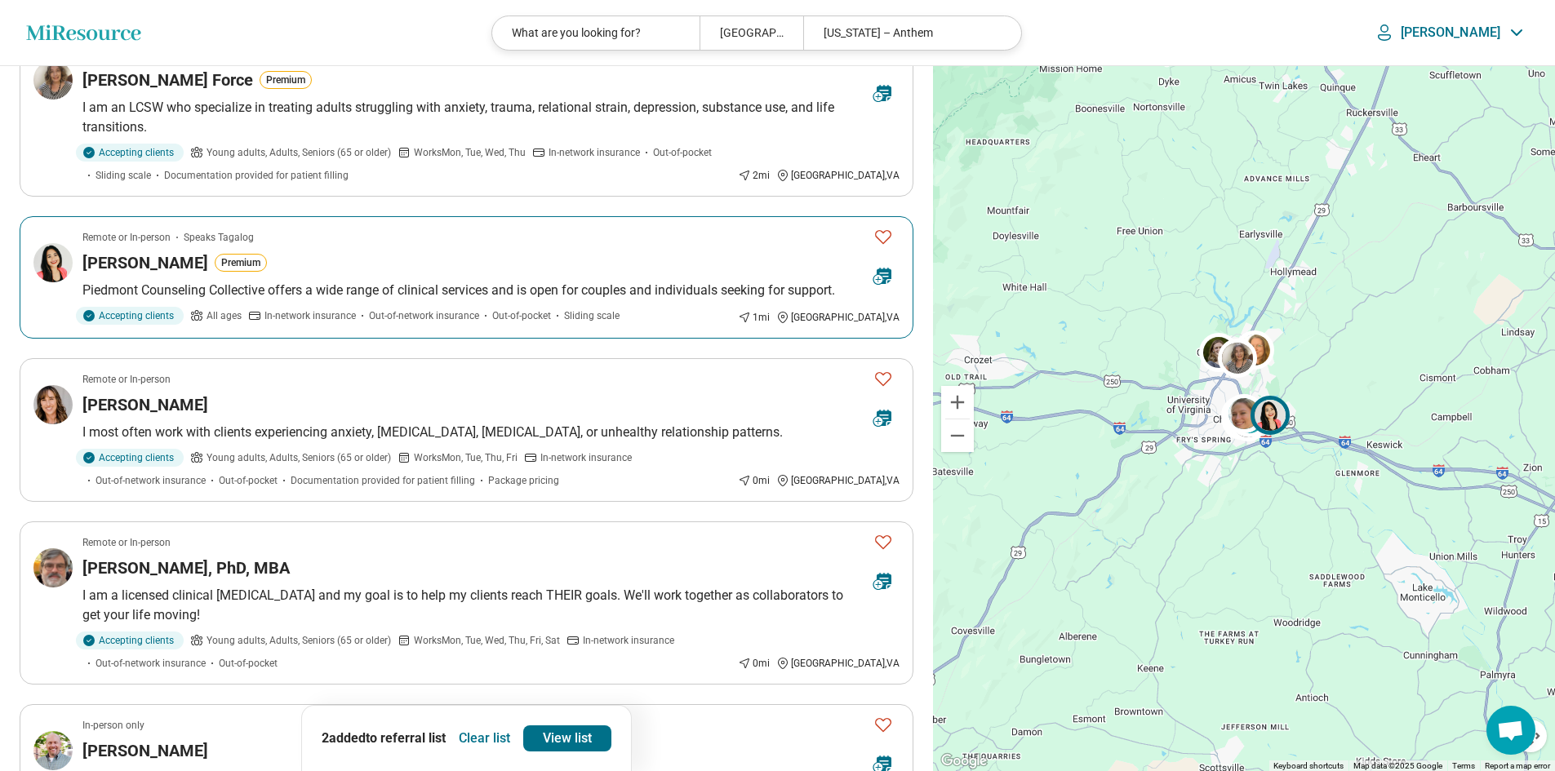
click at [879, 227] on icon "Favorite" at bounding box center [884, 237] width 20 height 20
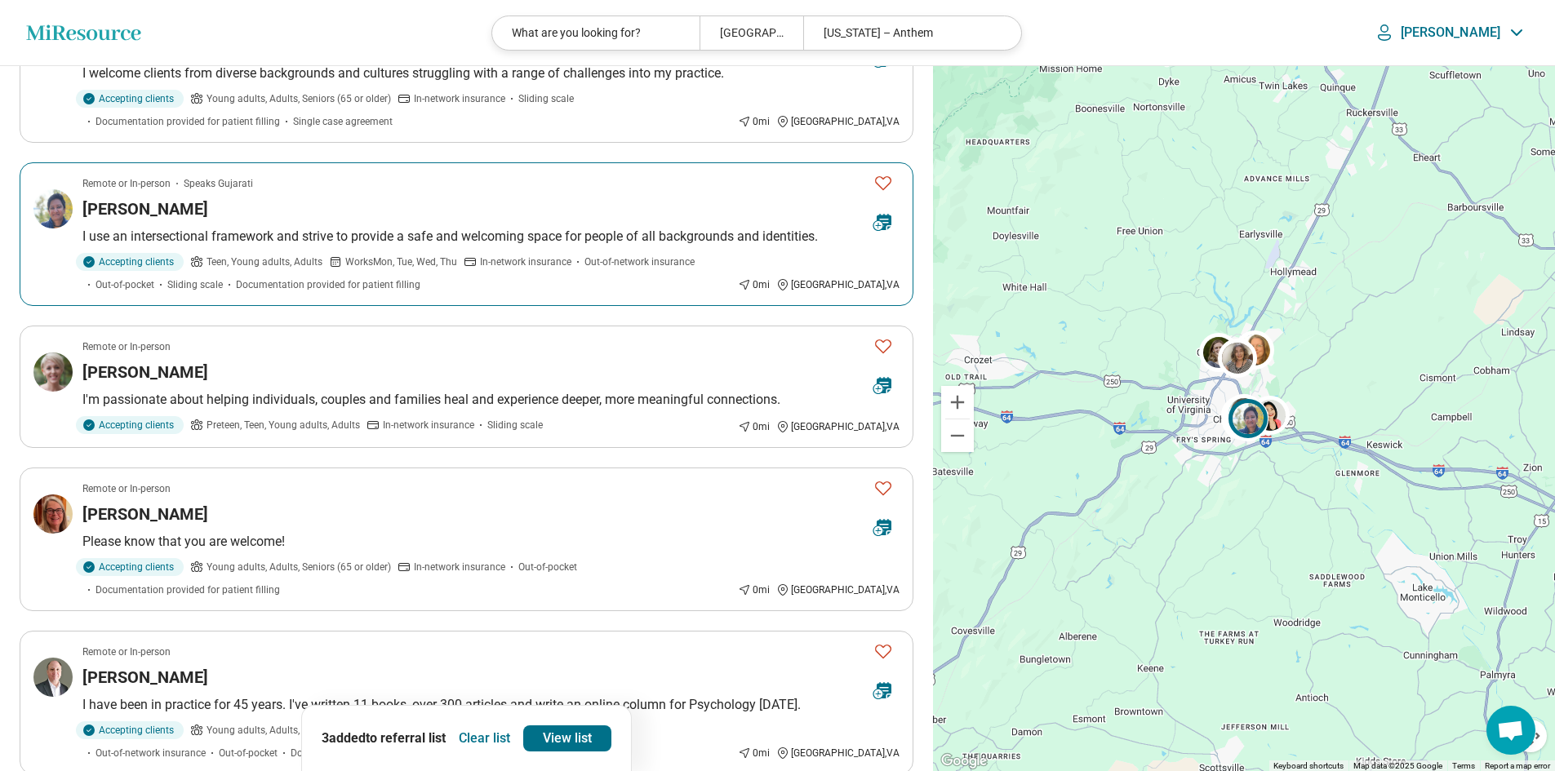
scroll to position [1388, 0]
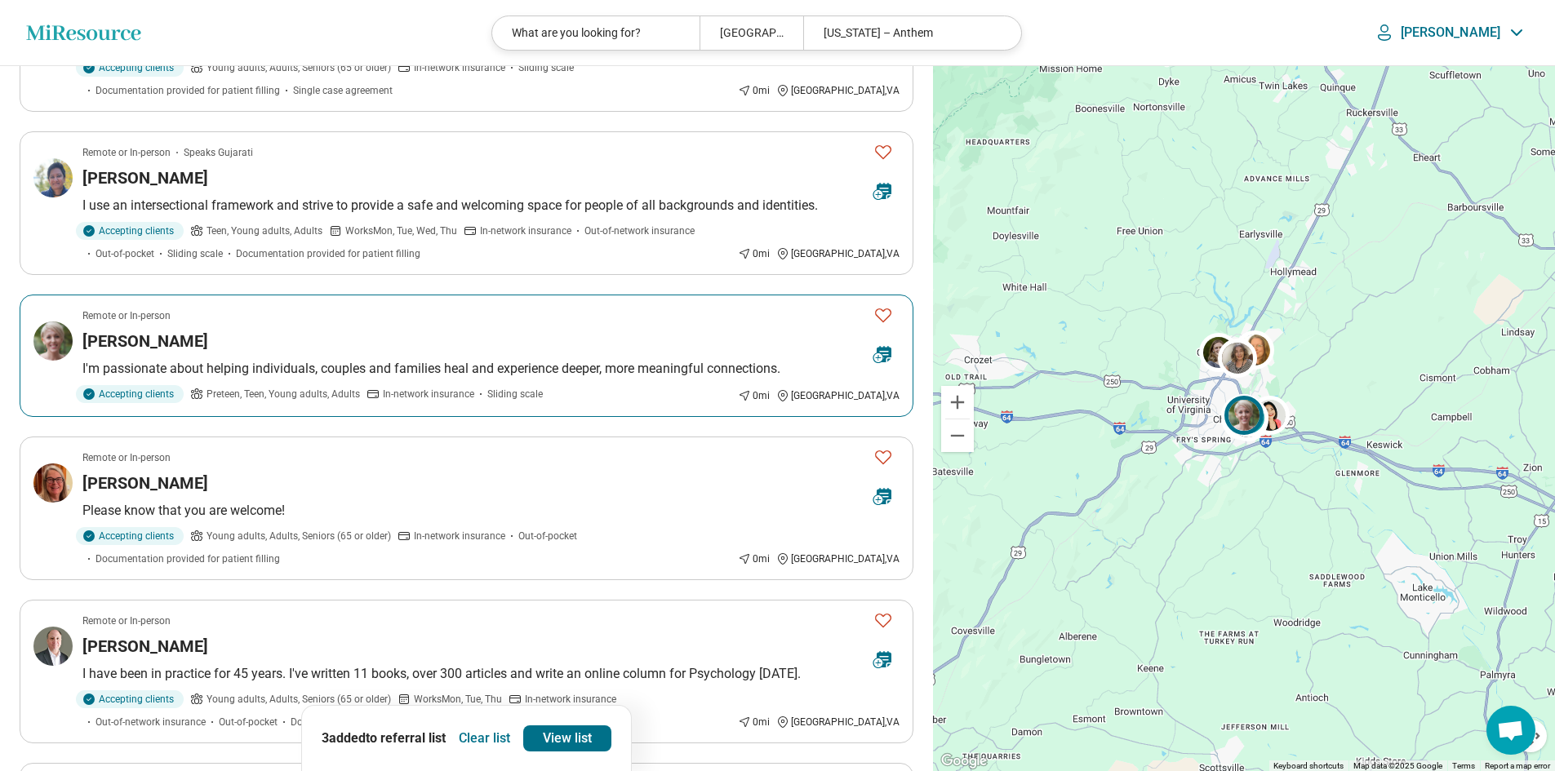
click at [596, 359] on p "I'm passionate about helping individuals, couples and families heal and experie…" at bounding box center [490, 369] width 817 height 20
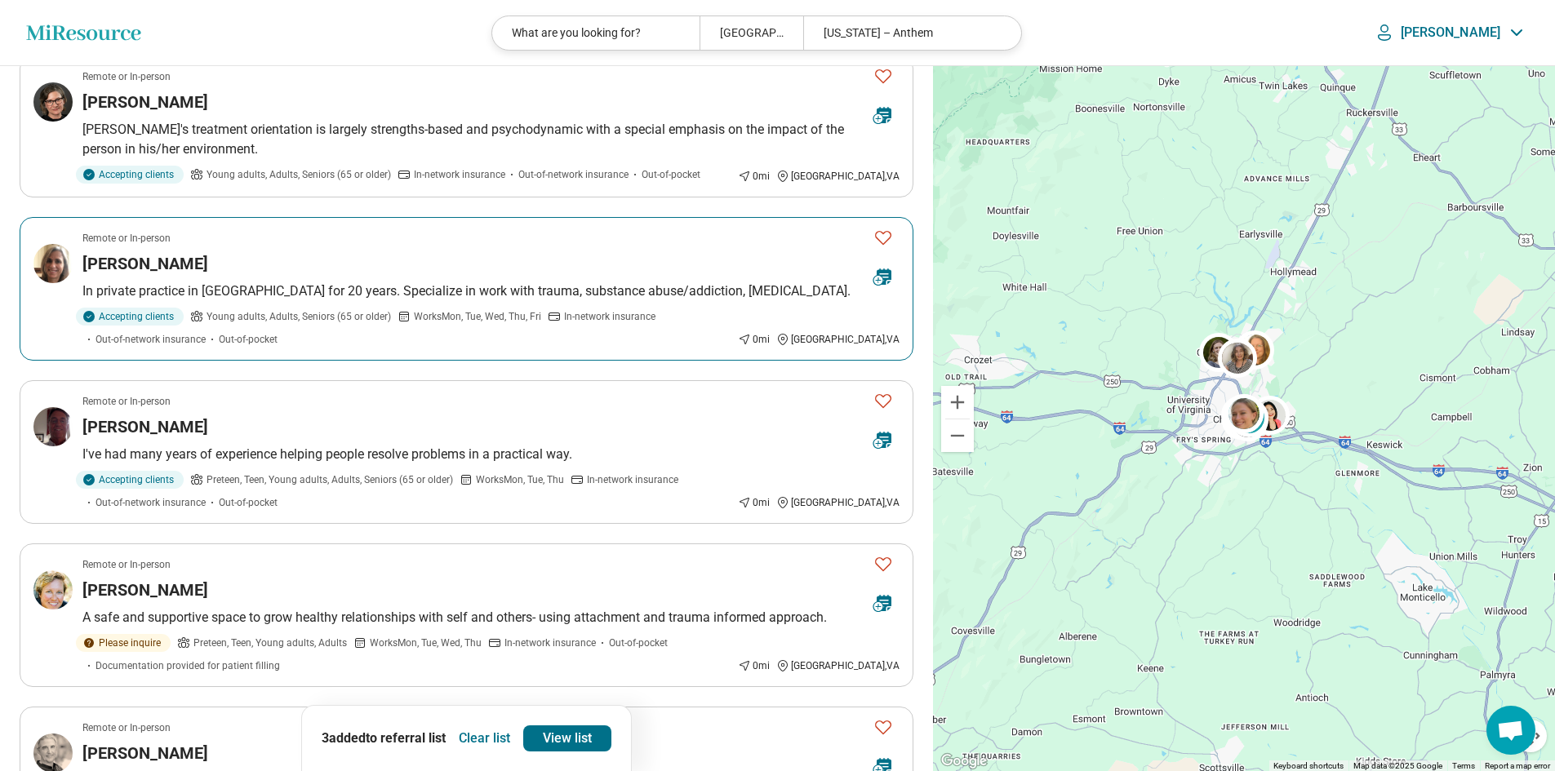
scroll to position [2286, 0]
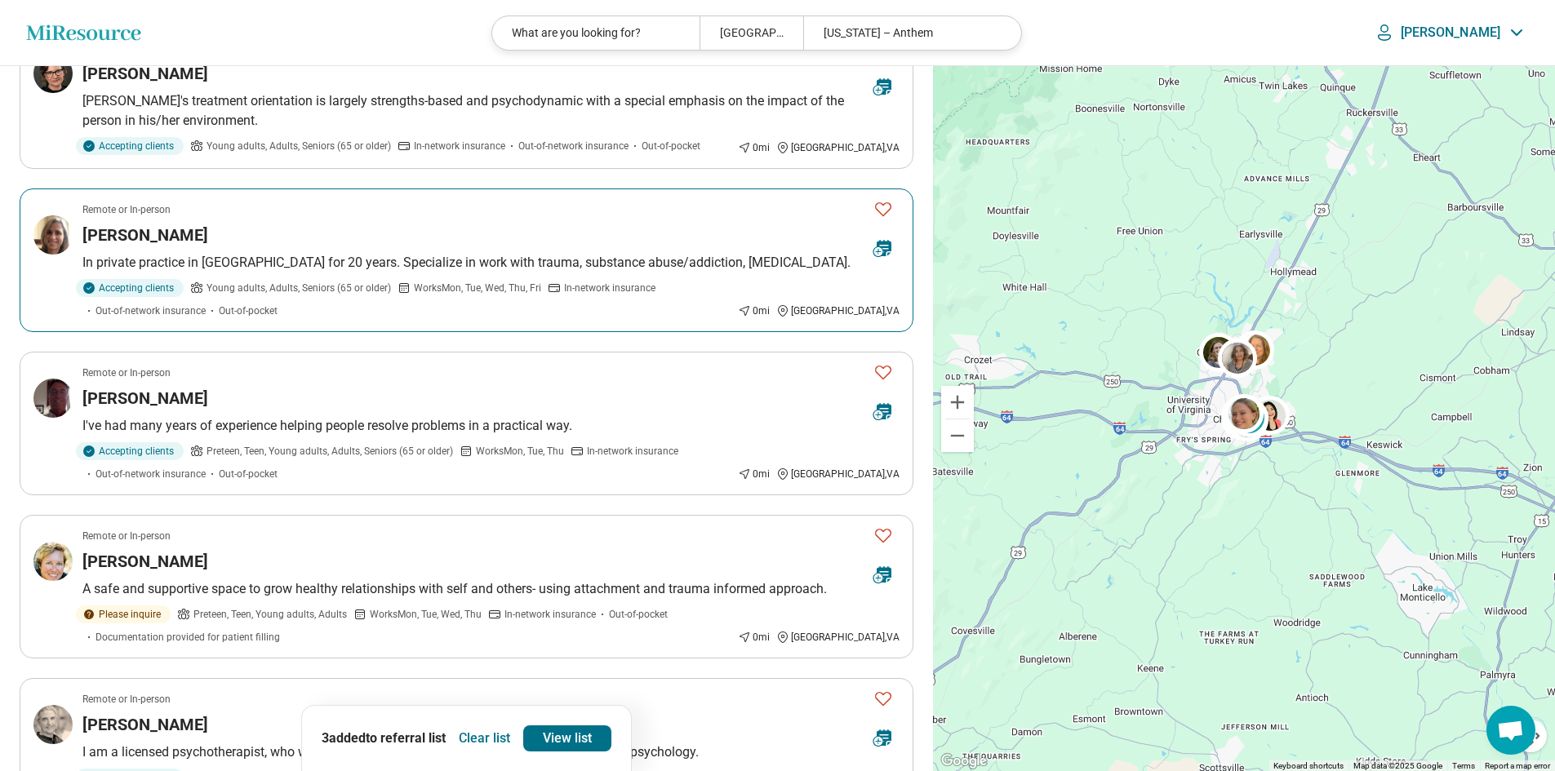
click at [644, 224] on div "Phoebe Fliakos" at bounding box center [471, 235] width 778 height 23
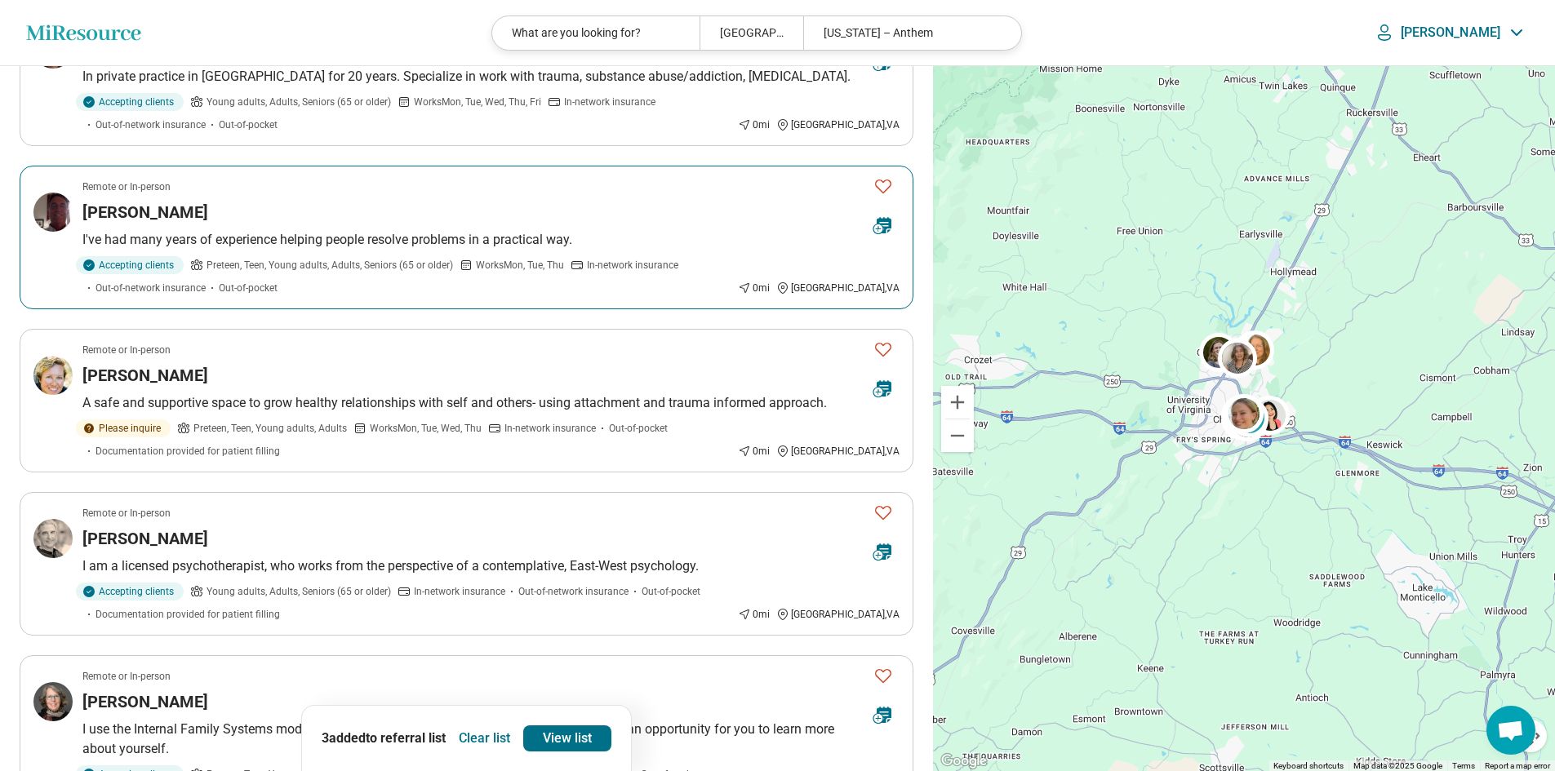
scroll to position [2531, 0]
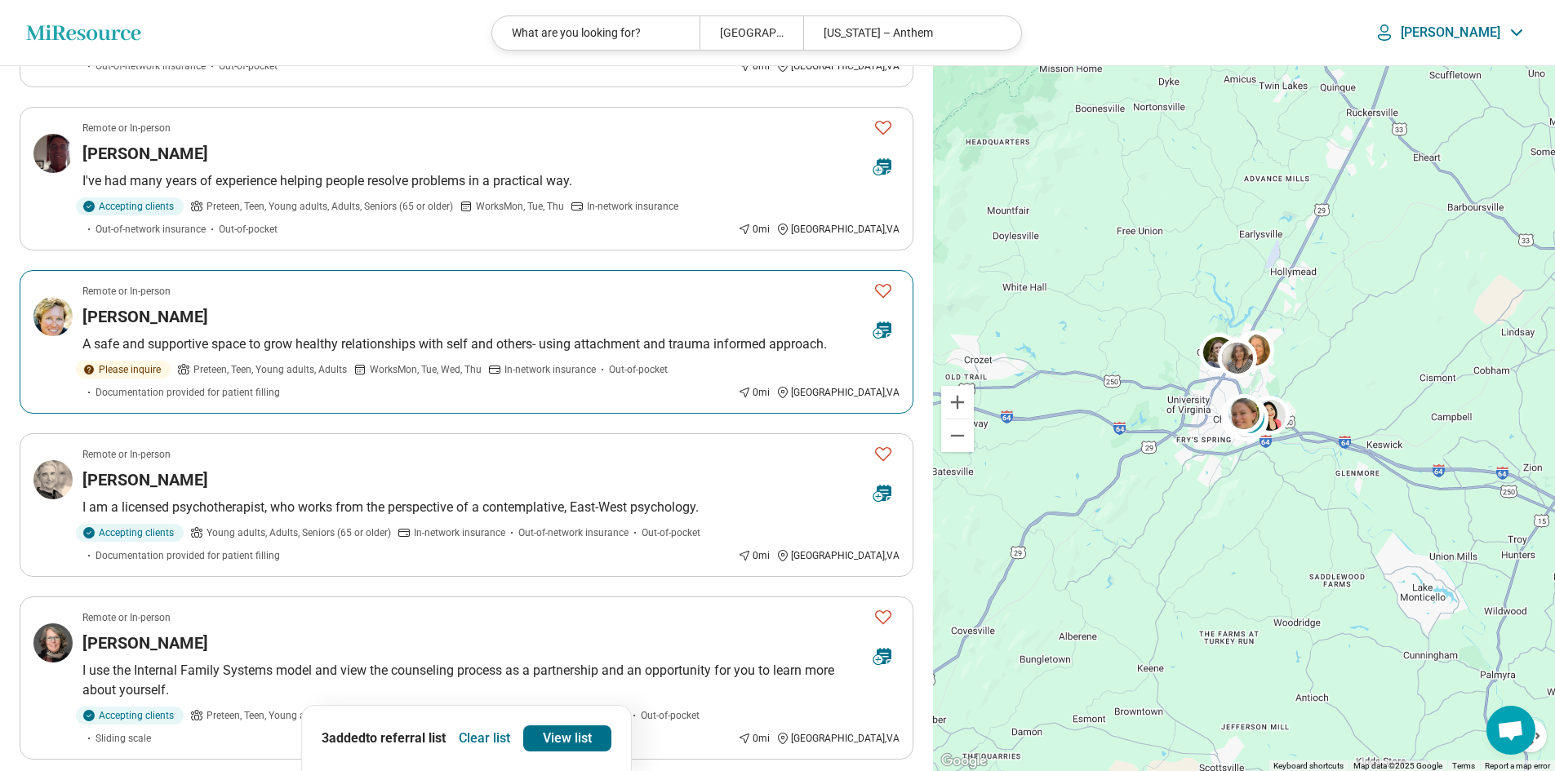
click at [877, 281] on icon "Favorite" at bounding box center [884, 291] width 20 height 20
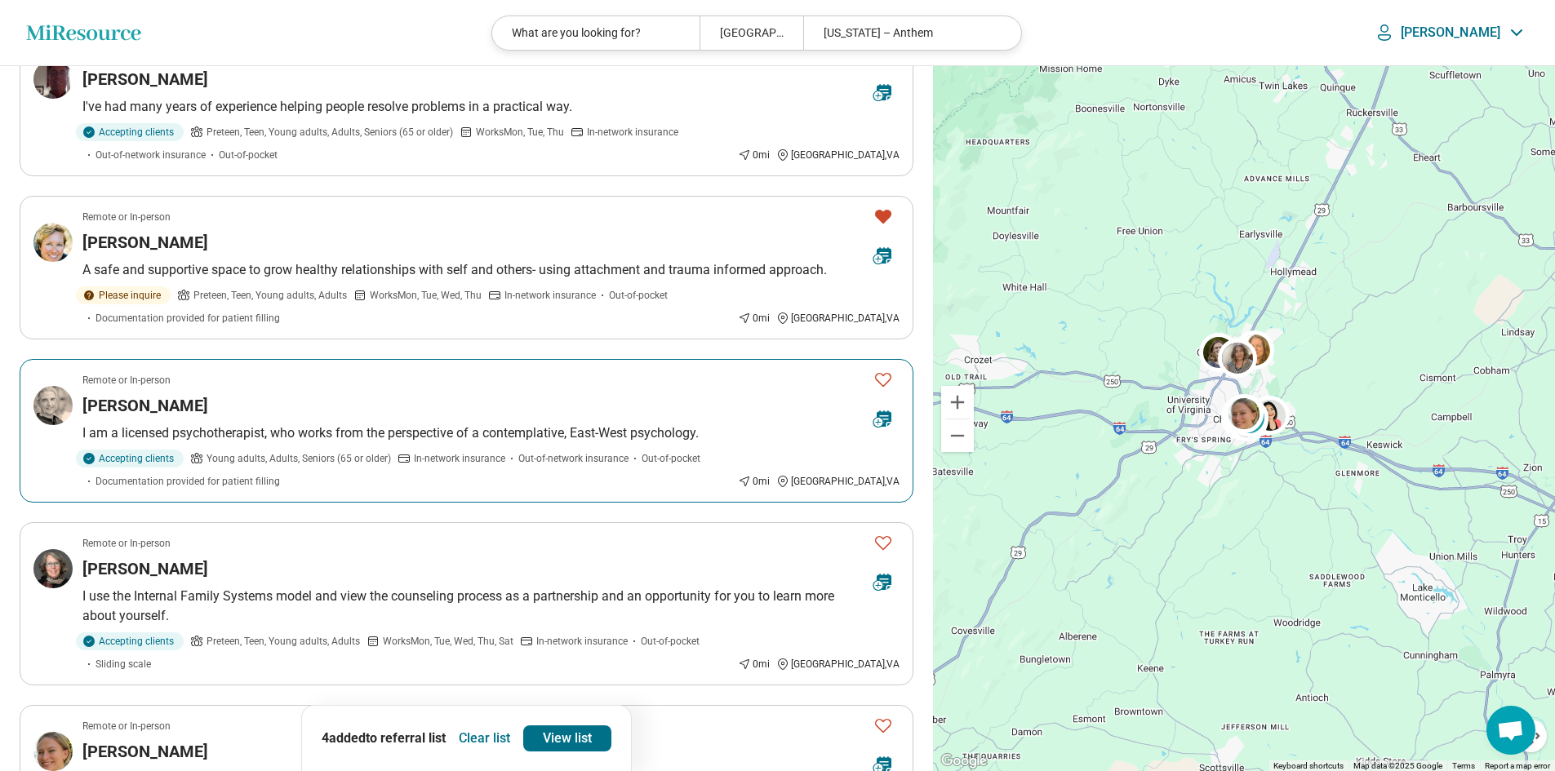
scroll to position [2857, 0]
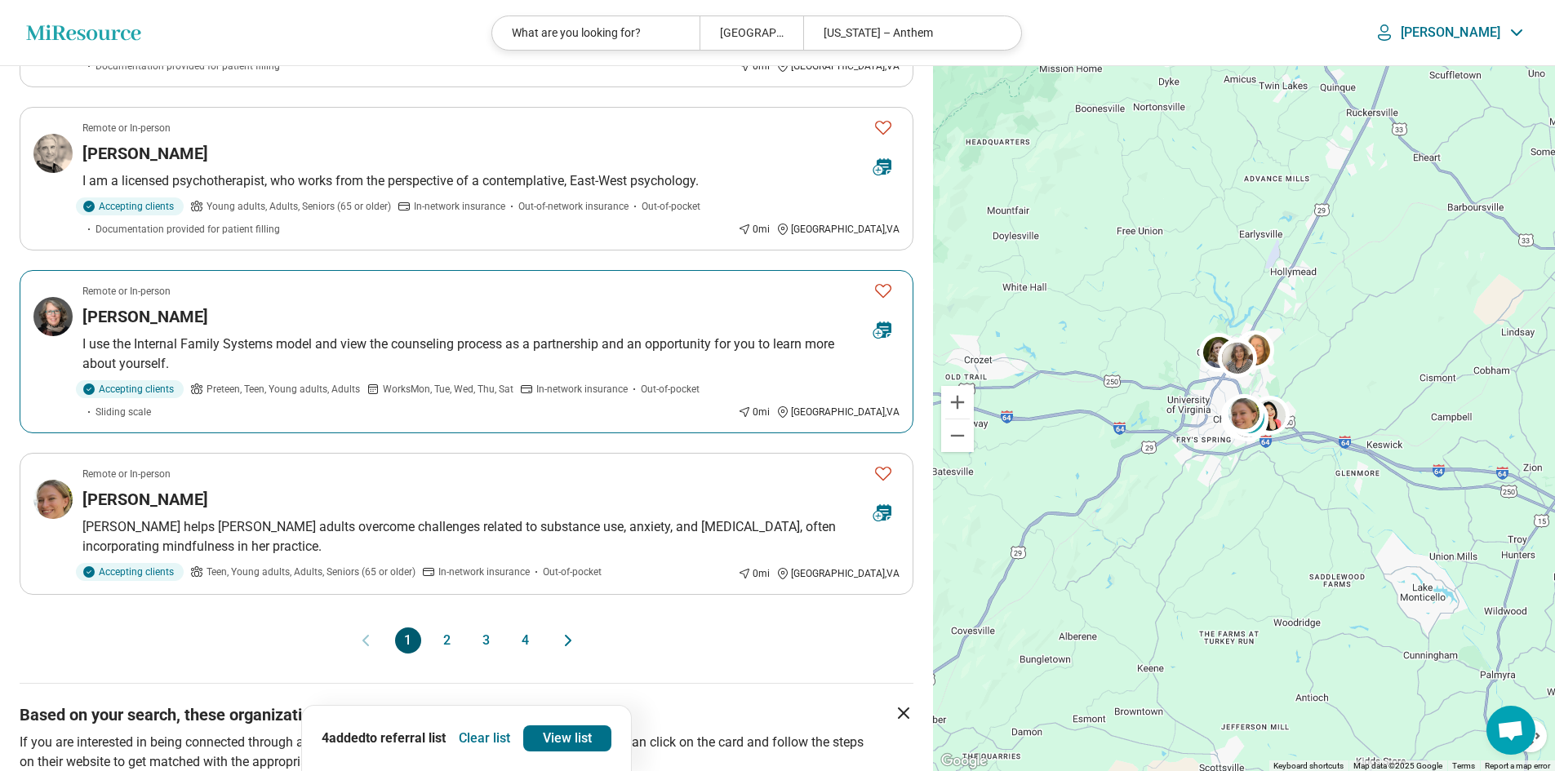
click at [885, 284] on icon "Favorite" at bounding box center [883, 291] width 16 height 14
click at [869, 458] on button "Favorite" at bounding box center [883, 473] width 33 height 33
click at [441, 628] on button "2" at bounding box center [447, 641] width 26 height 26
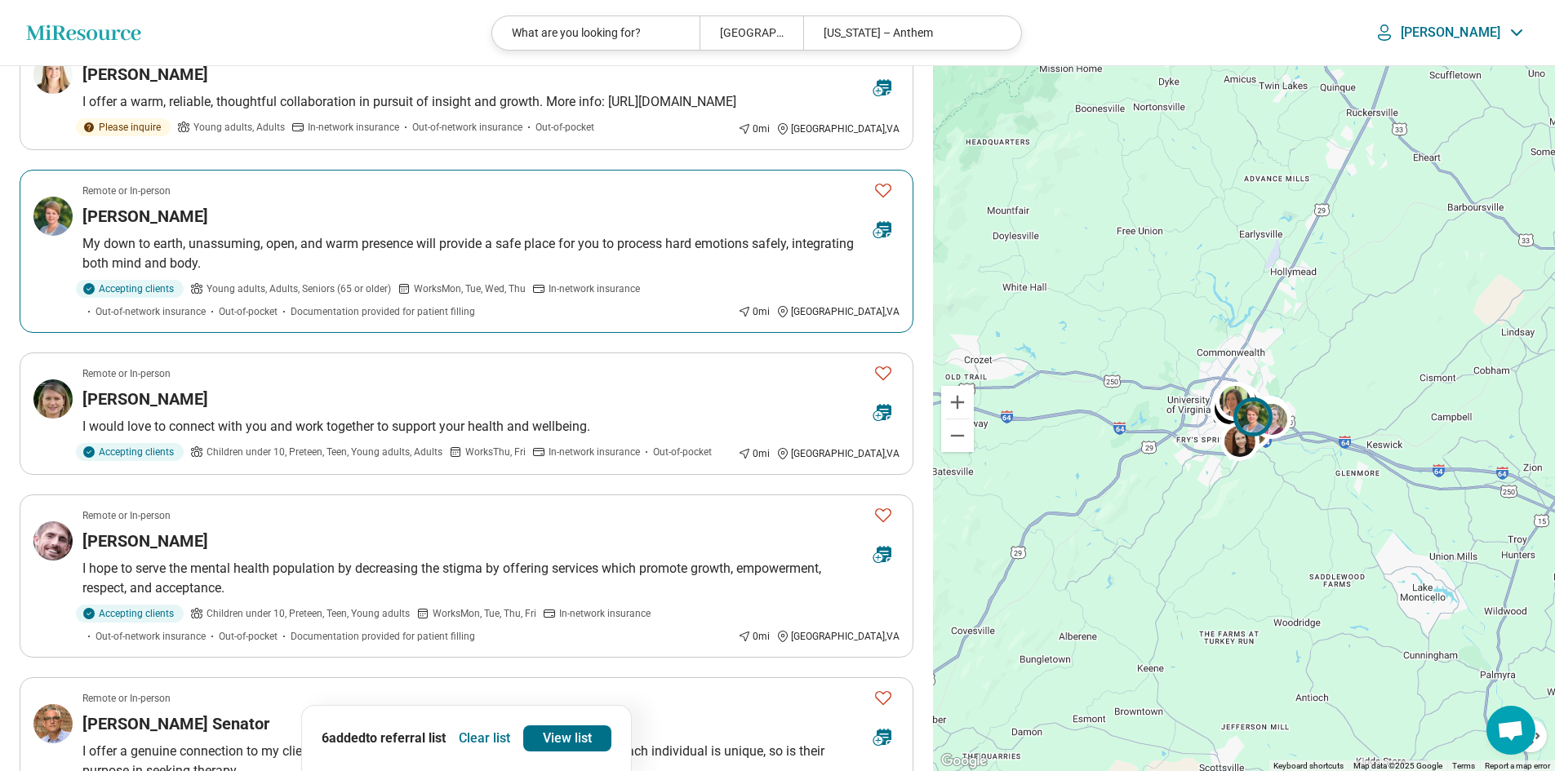
scroll to position [571, 0]
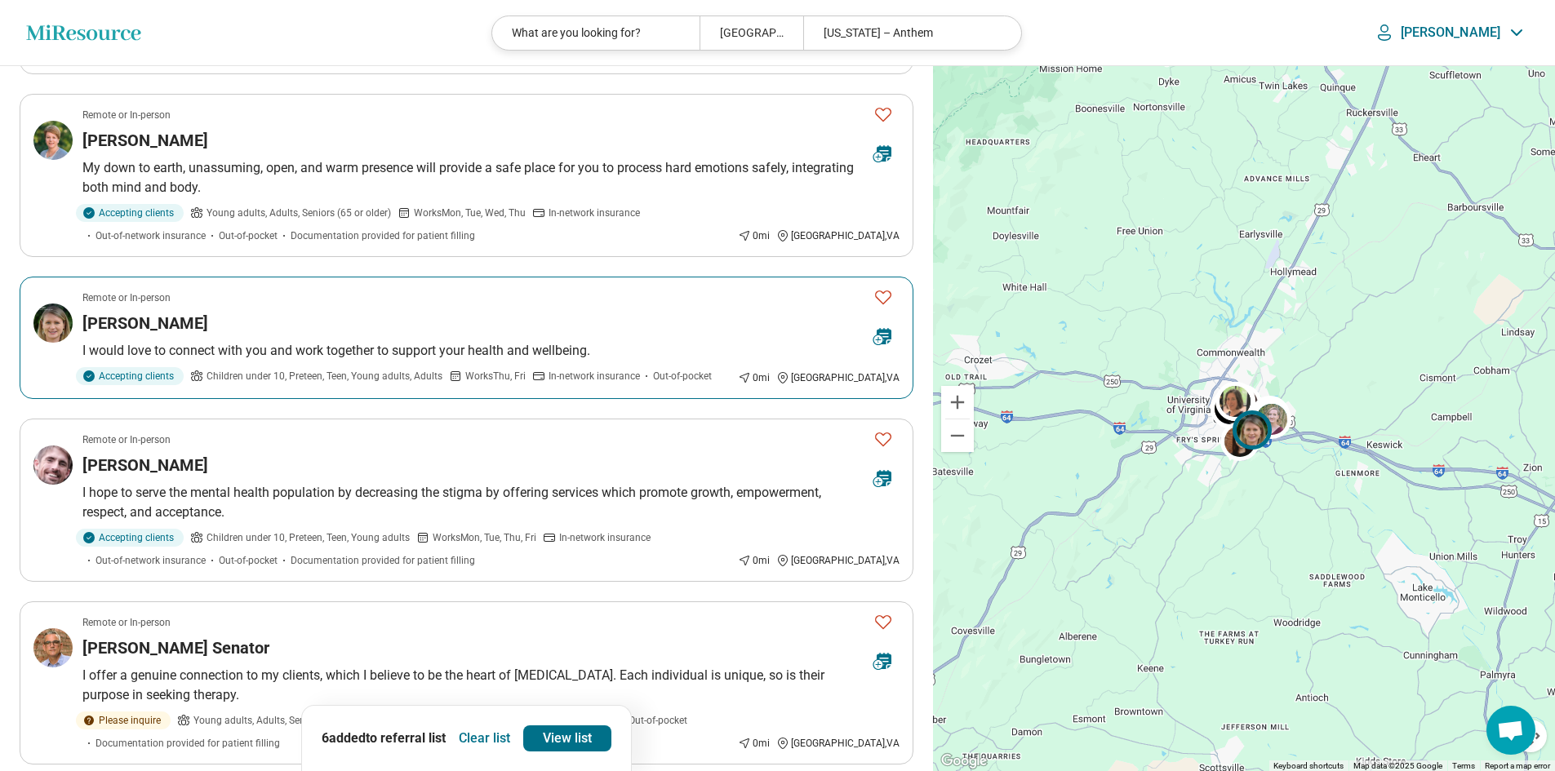
click at [534, 347] on p "I would love to connect with you and work together to support your health and w…" at bounding box center [490, 351] width 817 height 20
click at [883, 290] on icon "Favorite" at bounding box center [884, 297] width 20 height 20
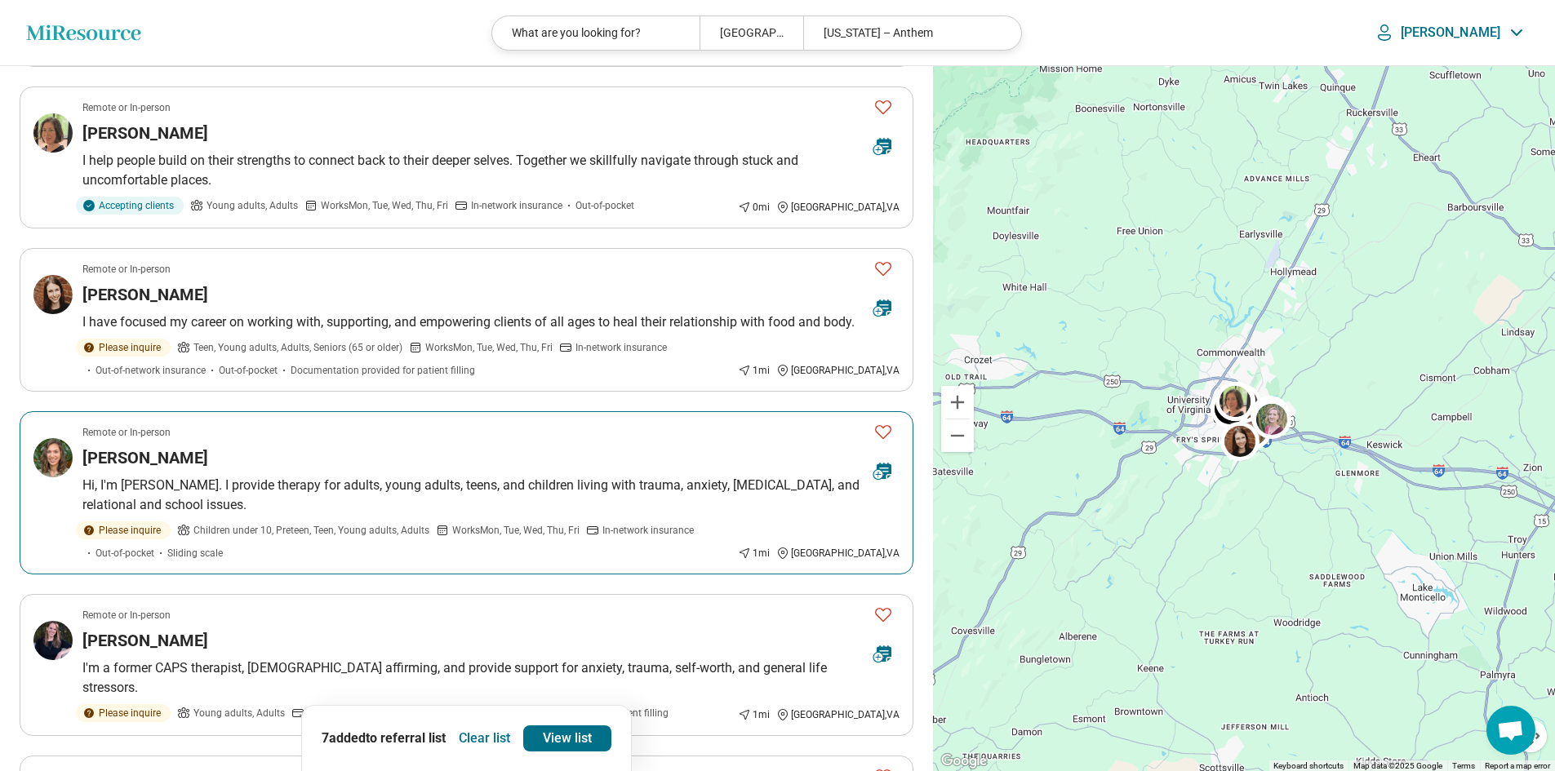
scroll to position [2041, 0]
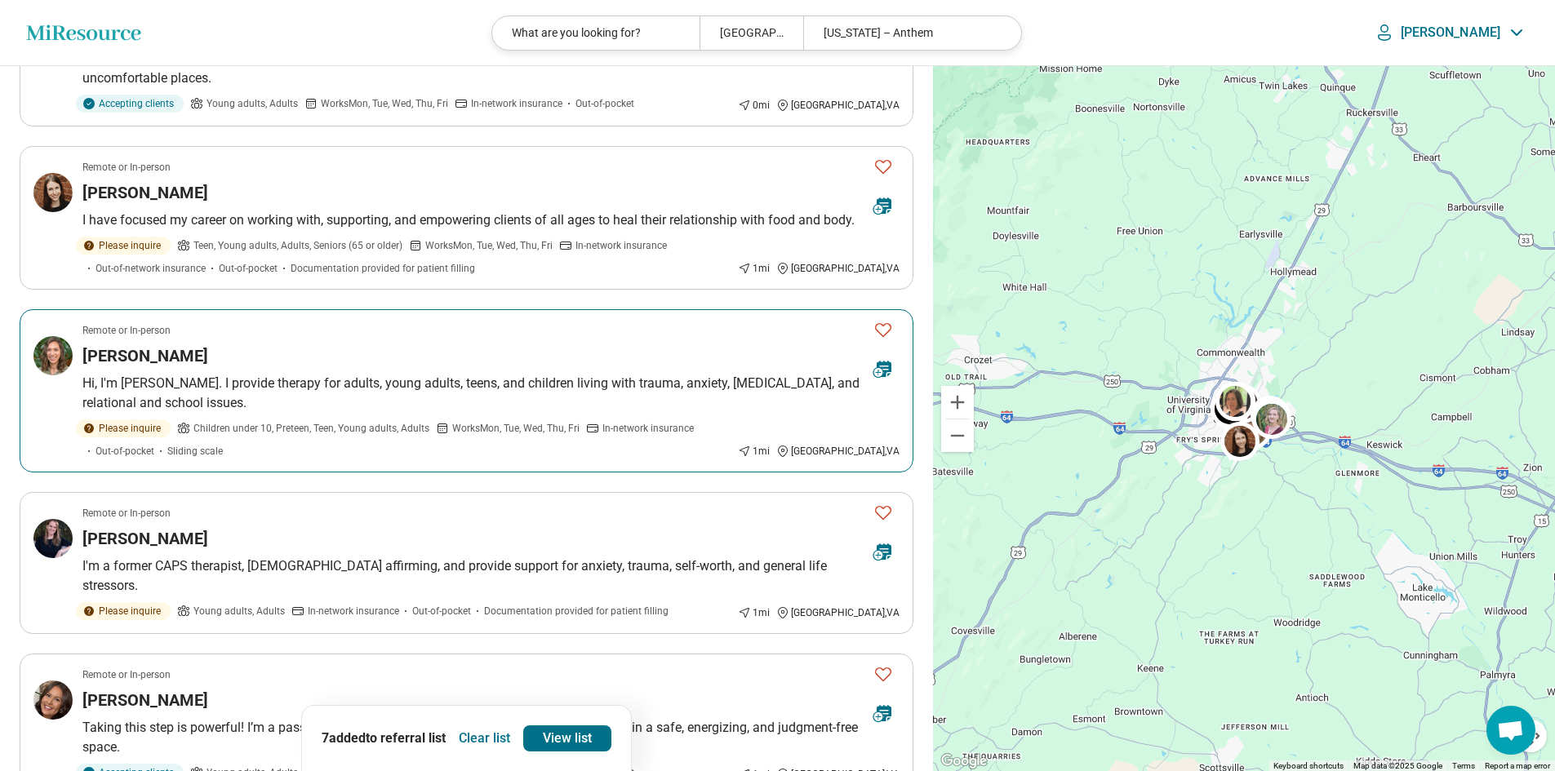
click at [898, 318] on button "Favorite" at bounding box center [883, 329] width 33 height 33
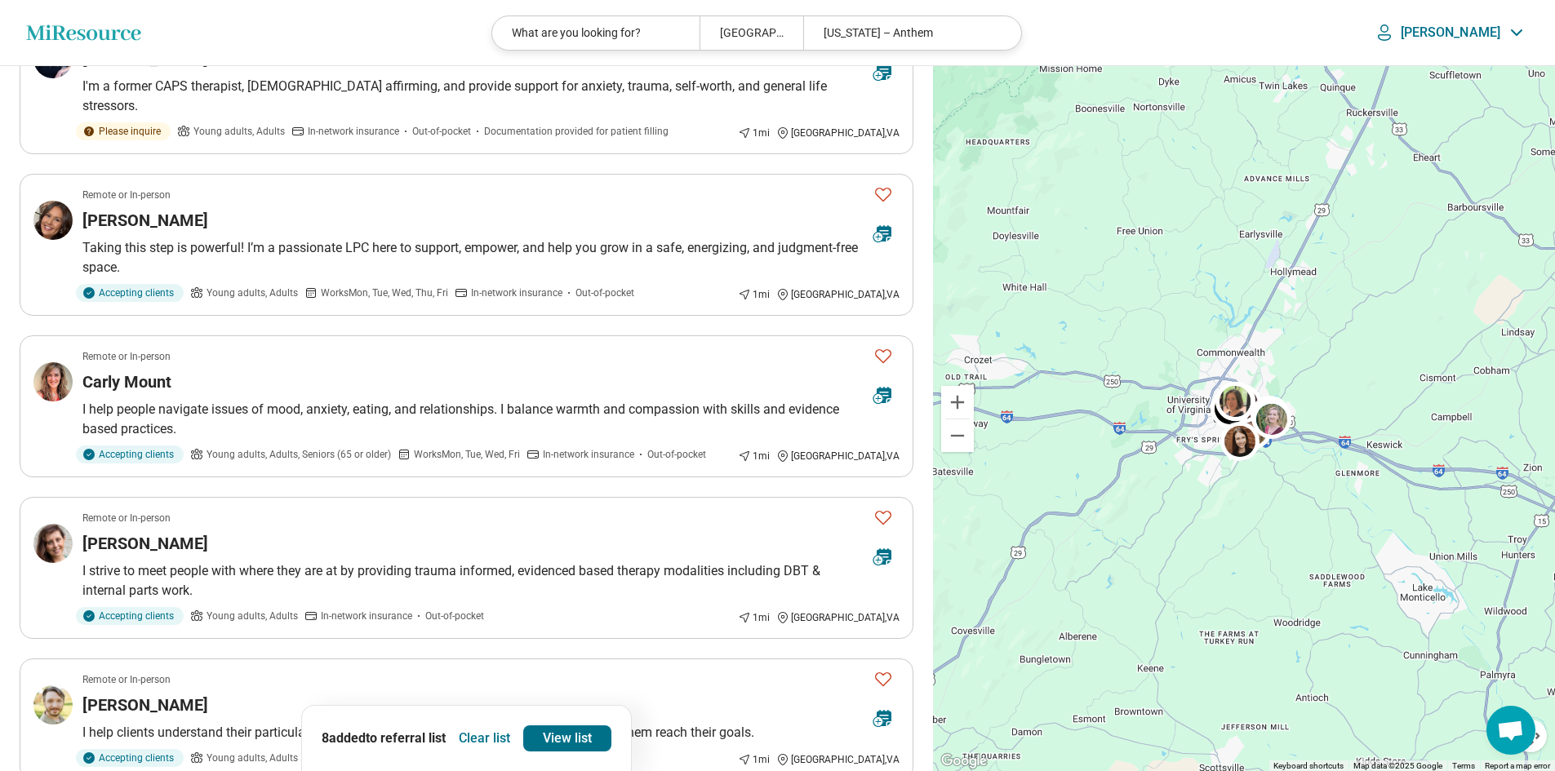
scroll to position [2531, 0]
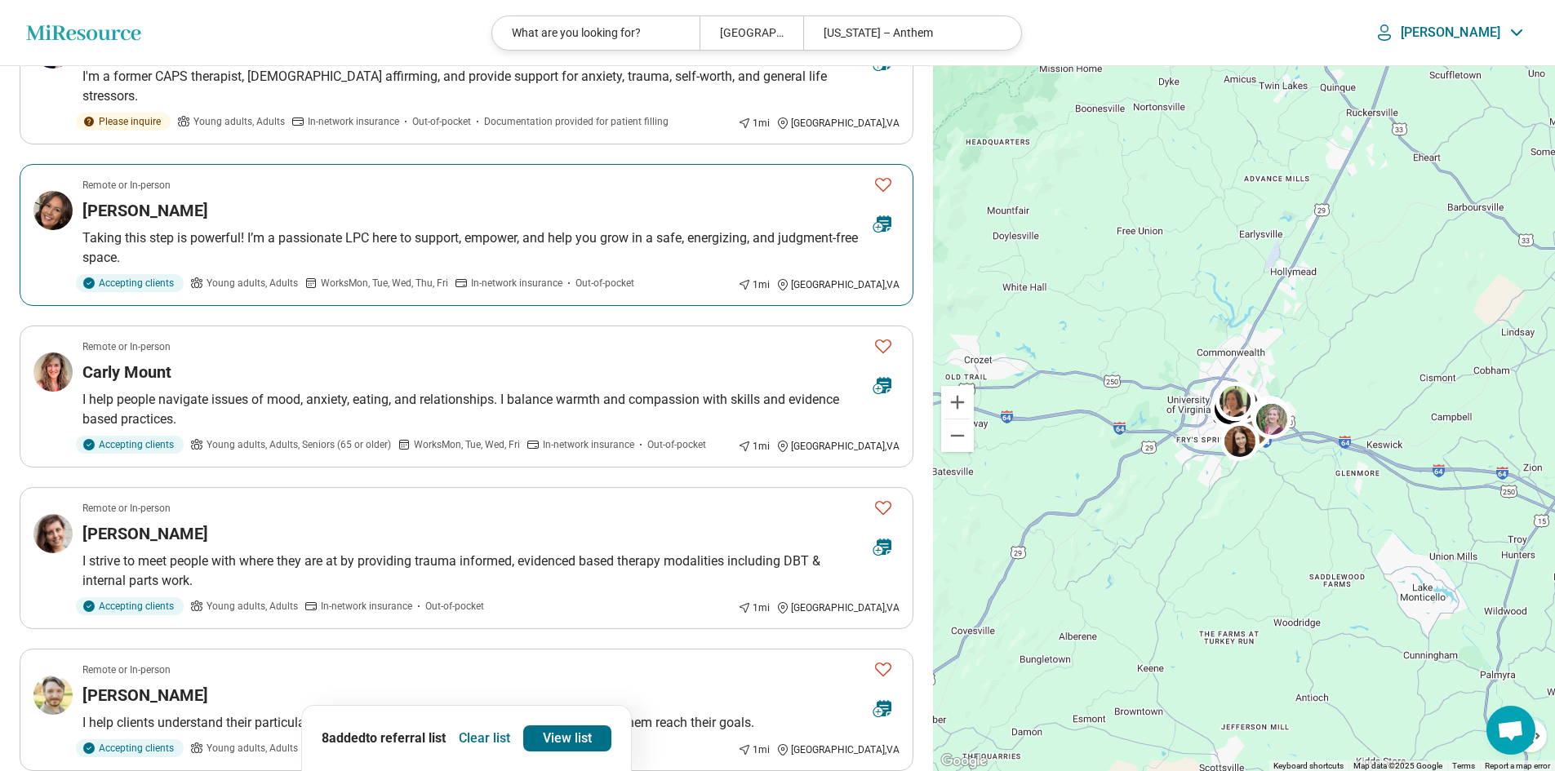
click at [882, 175] on icon "Favorite" at bounding box center [884, 185] width 20 height 20
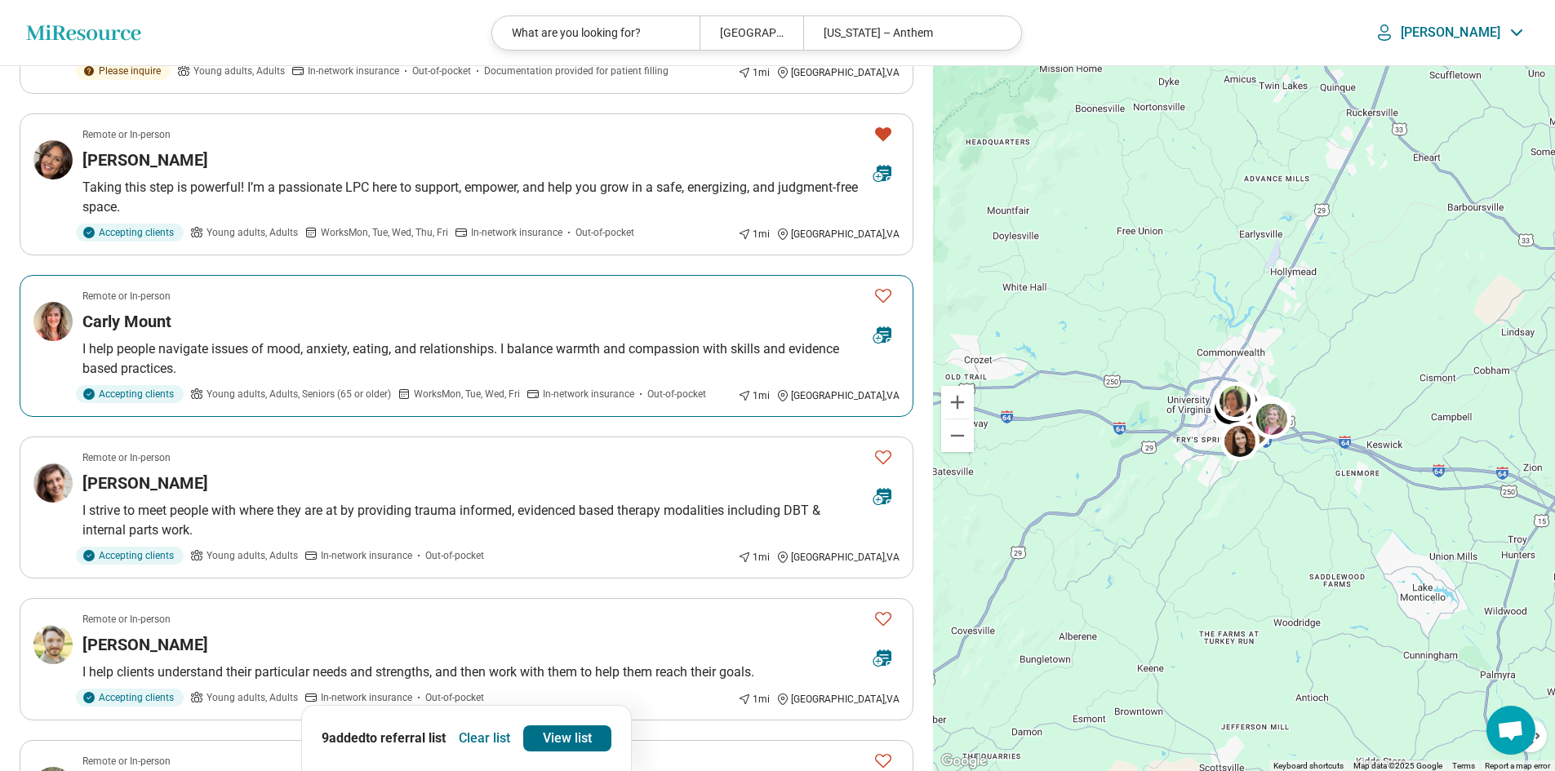
scroll to position [2857, 0]
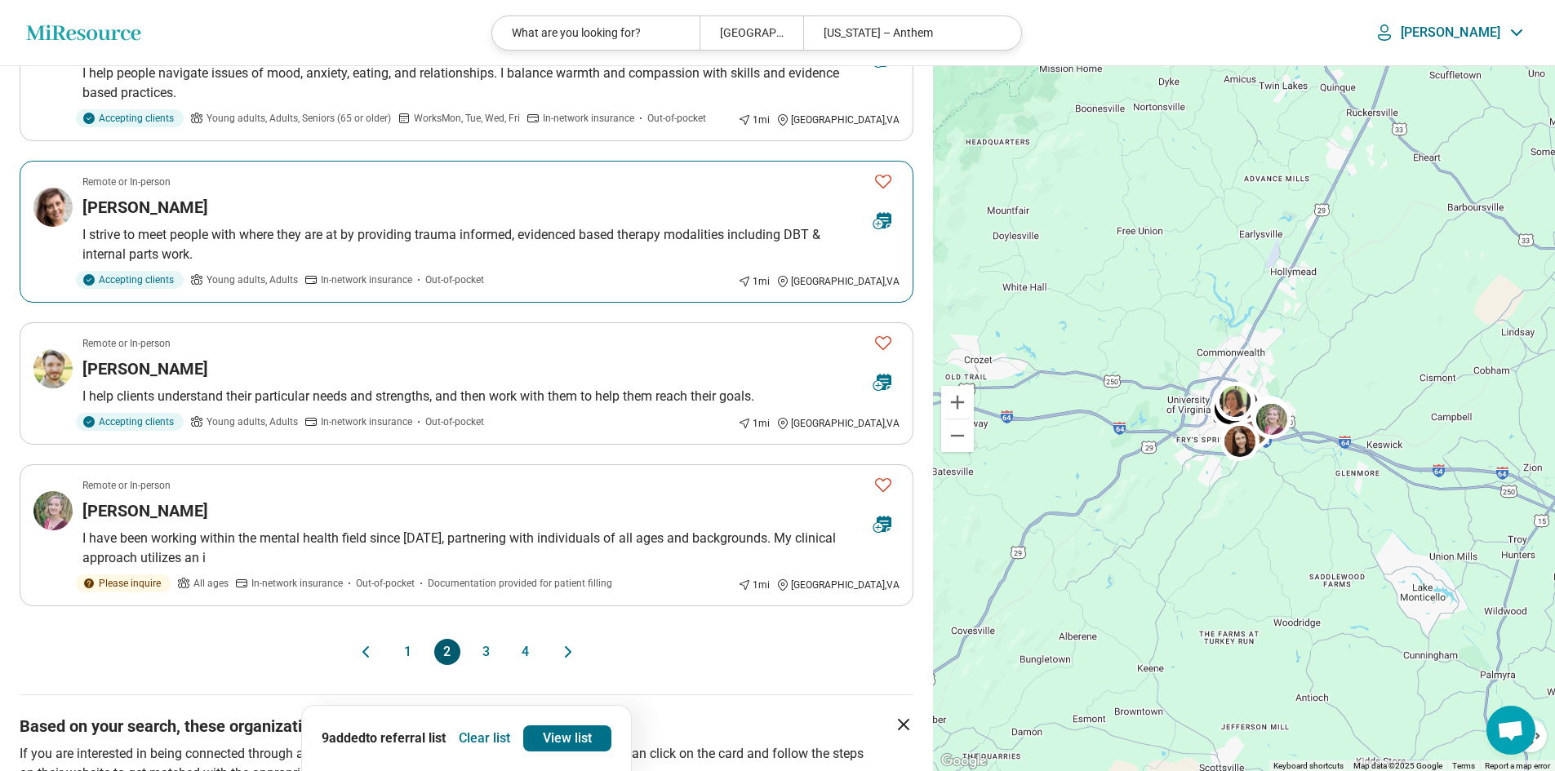
click at [886, 171] on icon "Favorite" at bounding box center [884, 181] width 20 height 20
click at [489, 639] on button "3" at bounding box center [486, 652] width 26 height 26
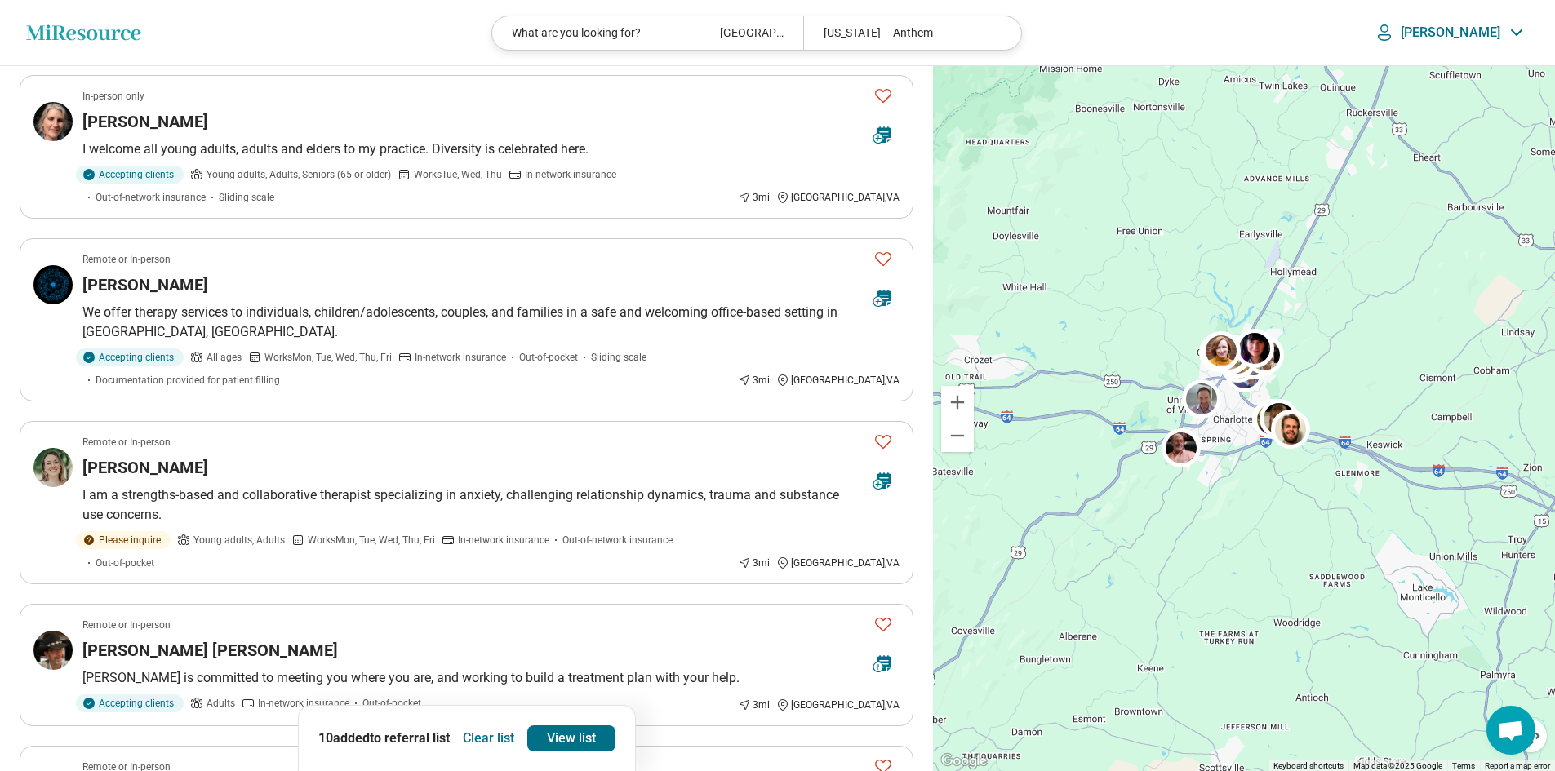
scroll to position [2123, 0]
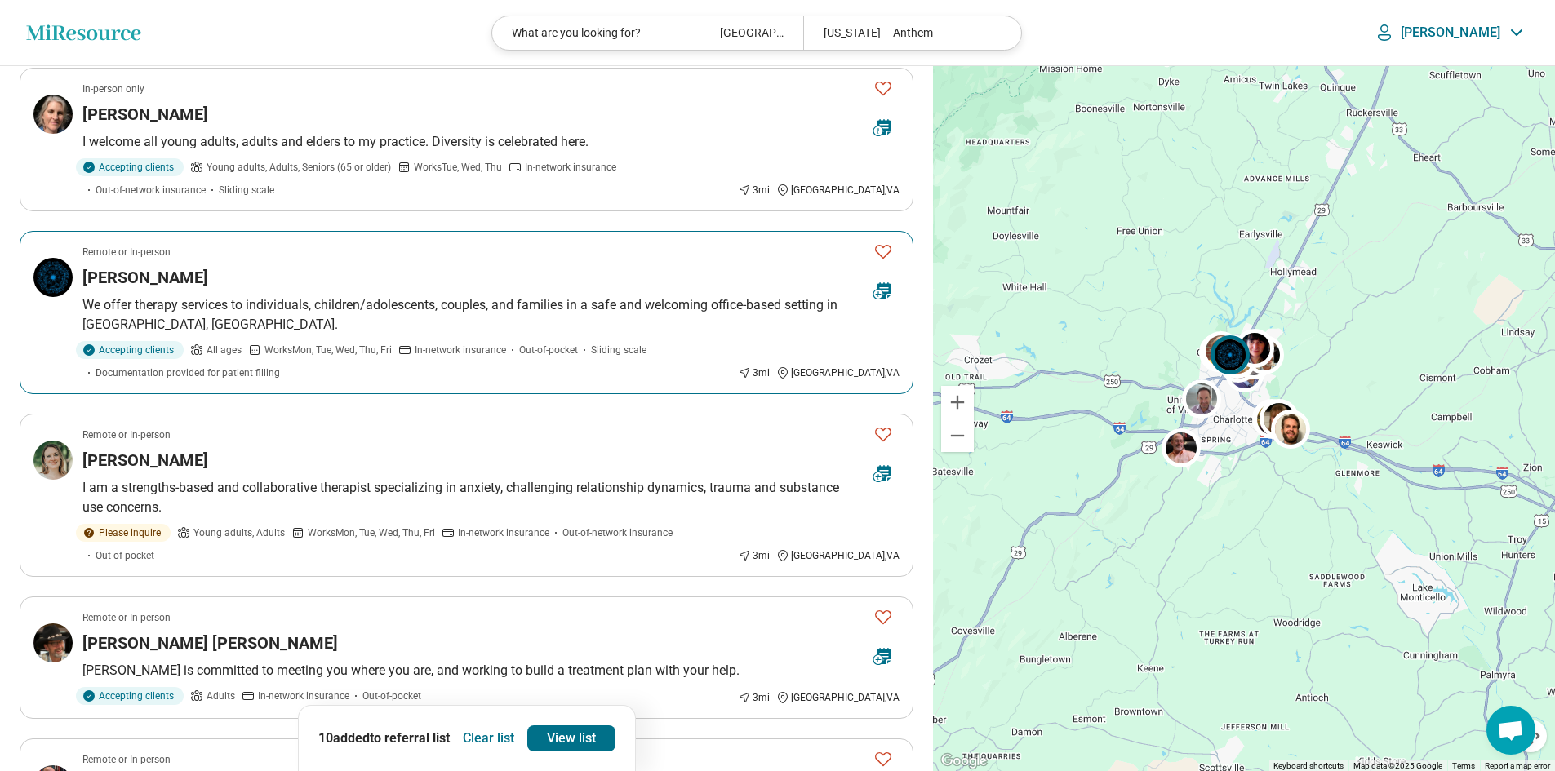
click at [881, 242] on icon "Favorite" at bounding box center [884, 252] width 20 height 20
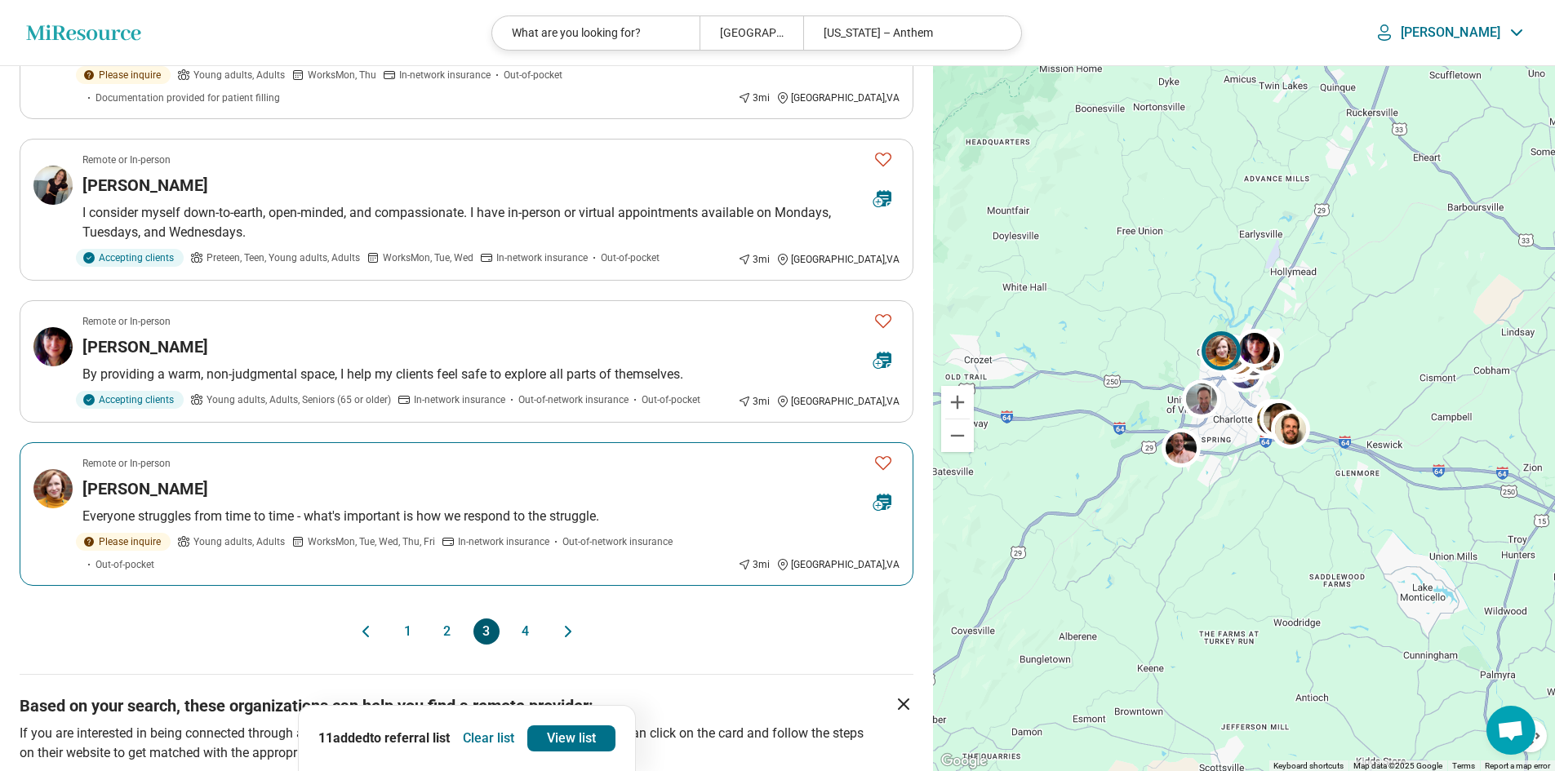
scroll to position [2857, 0]
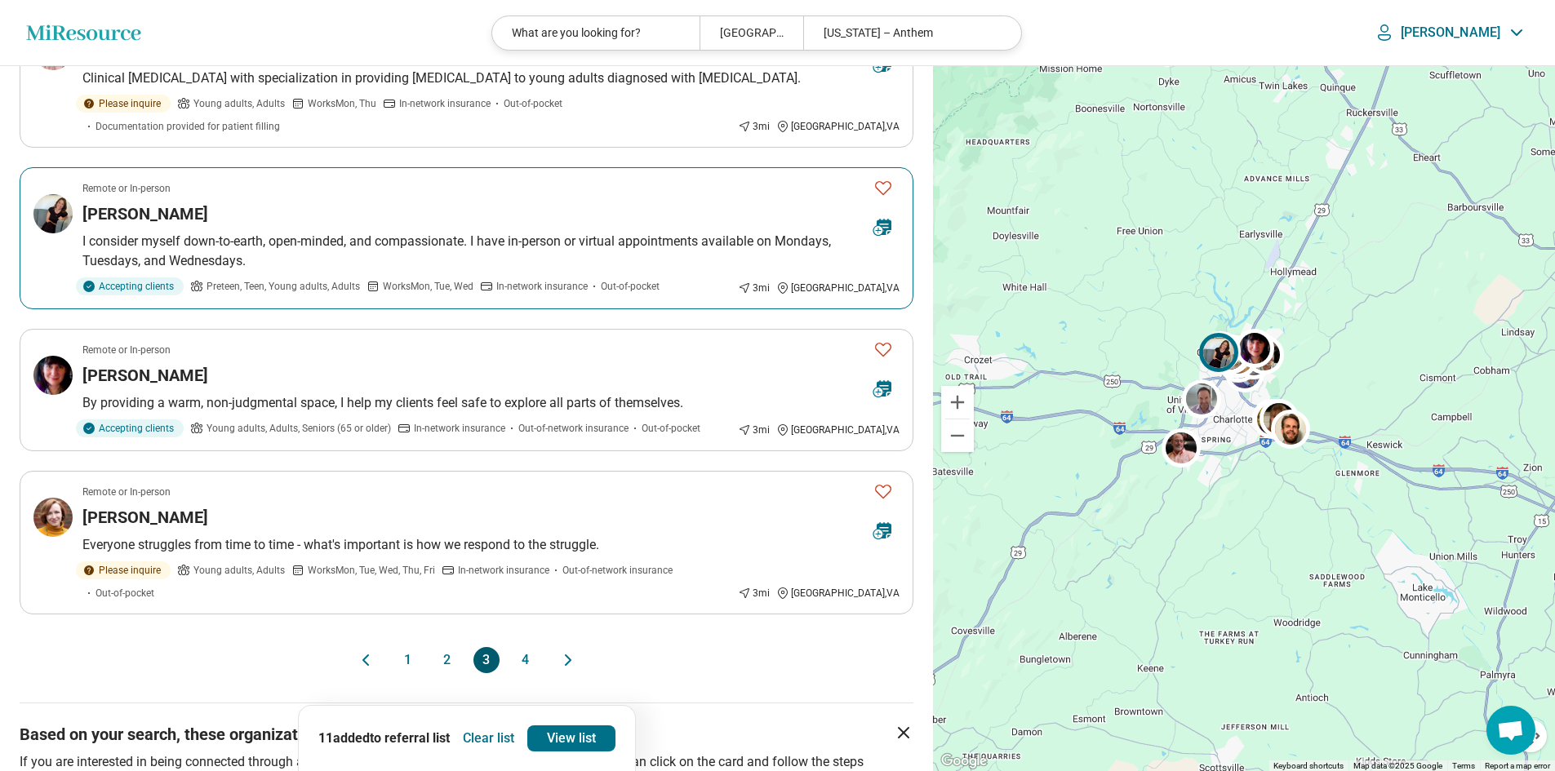
click at [884, 178] on icon "Favorite" at bounding box center [884, 188] width 20 height 20
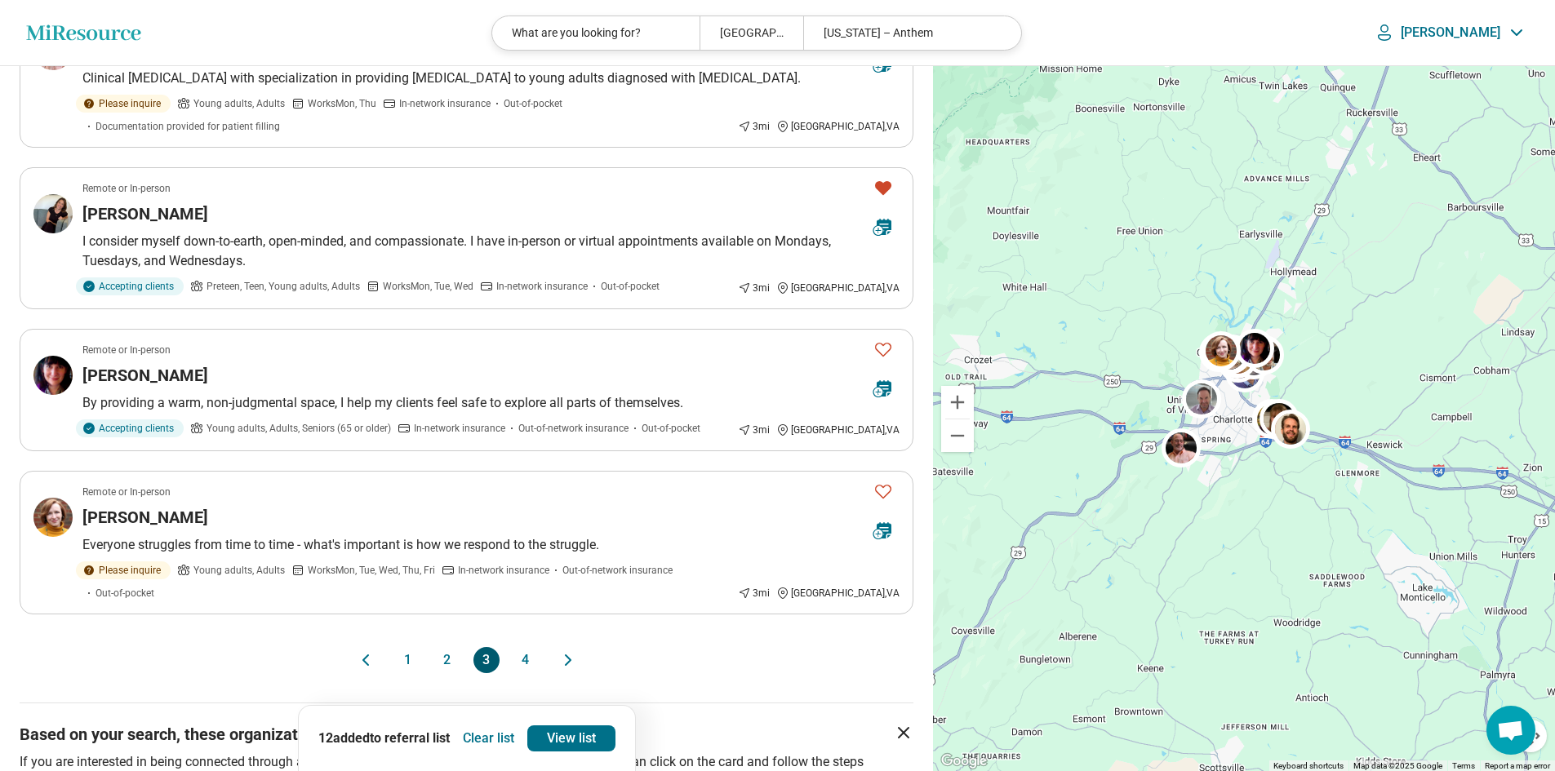
click at [525, 647] on button "4" at bounding box center [526, 660] width 26 height 26
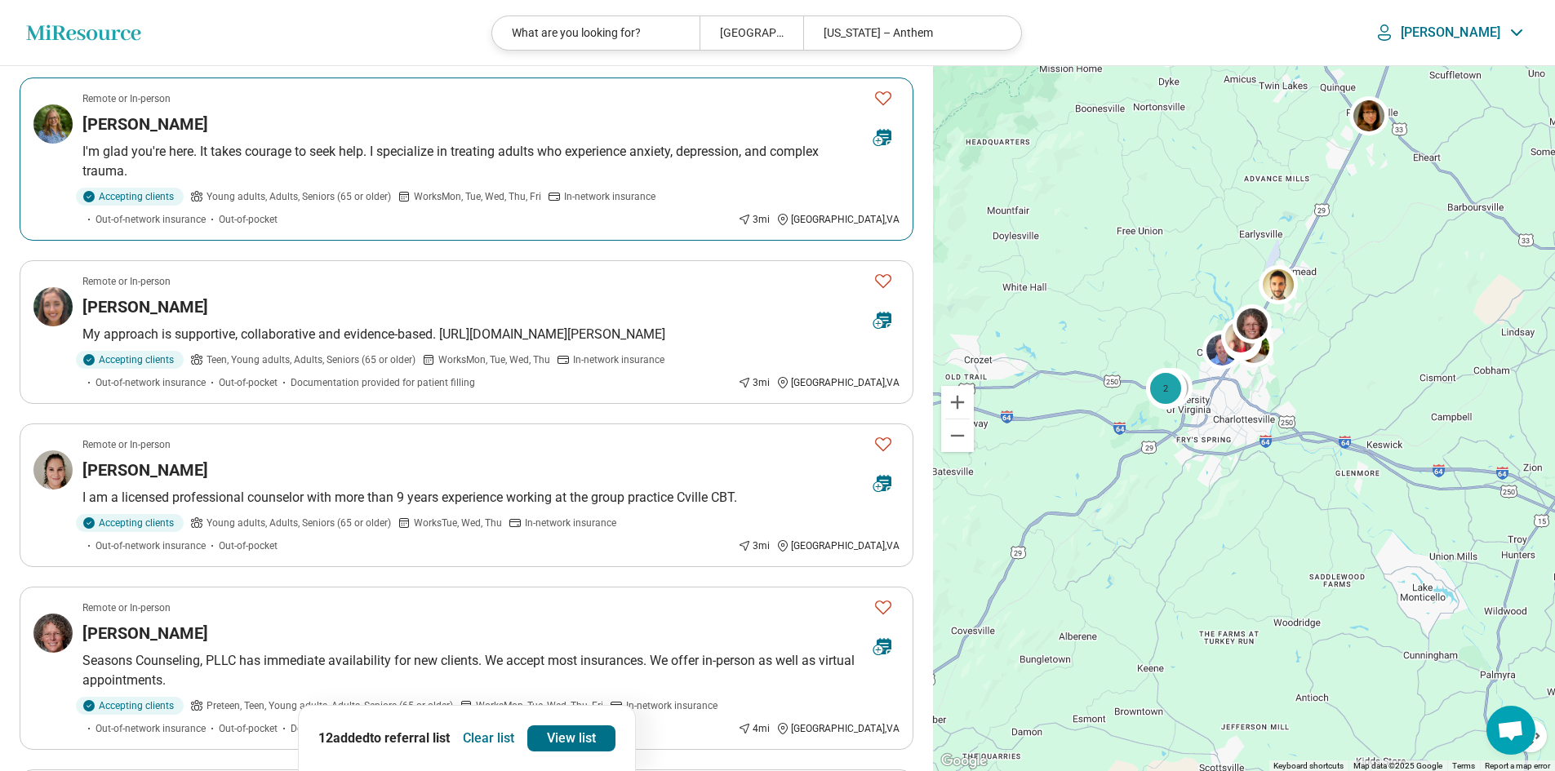
scroll to position [2286, 0]
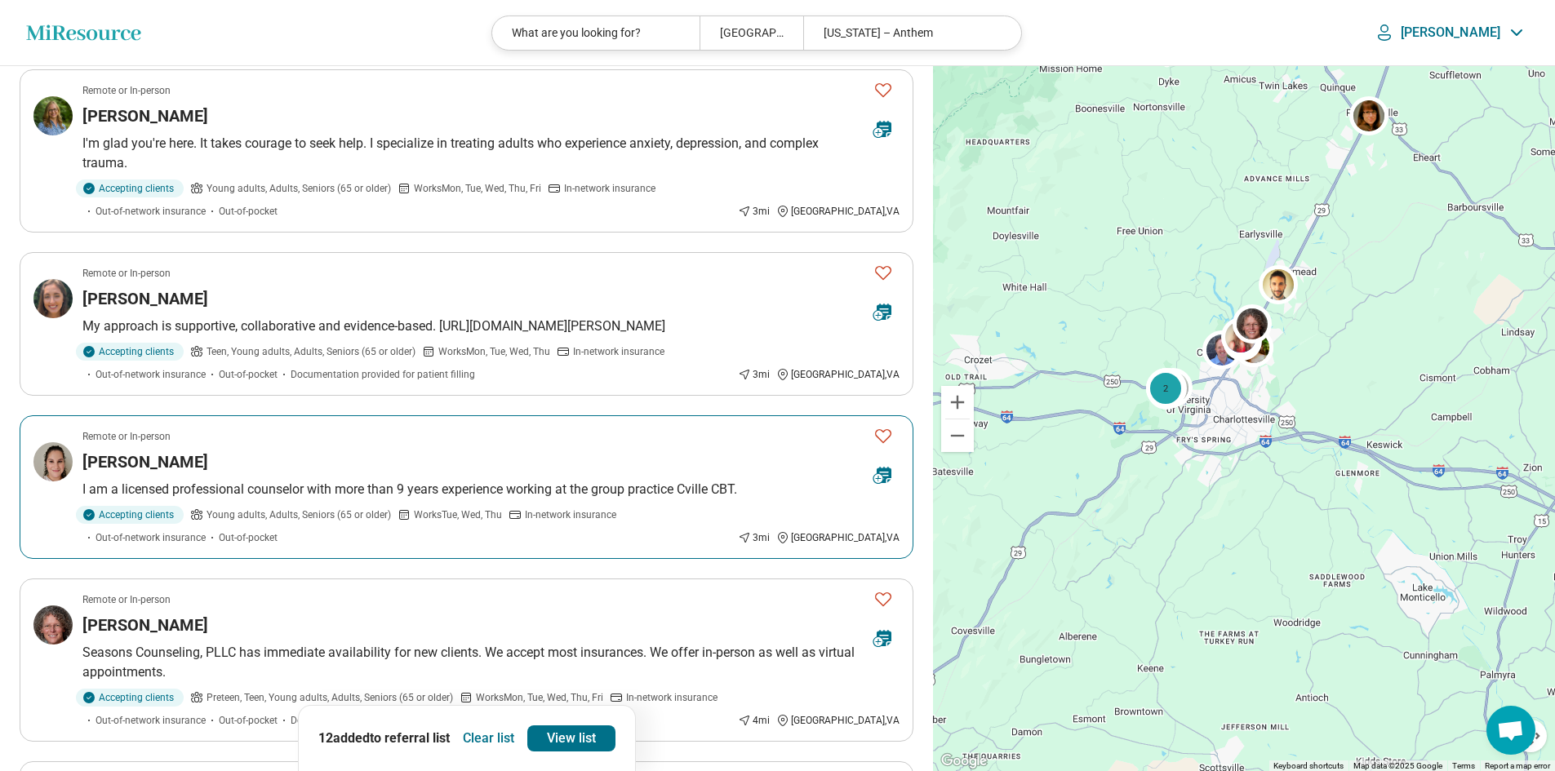
click at [617, 464] on div "Meredith Vizzini" at bounding box center [471, 462] width 778 height 23
click at [874, 428] on icon "Favorite" at bounding box center [884, 436] width 20 height 20
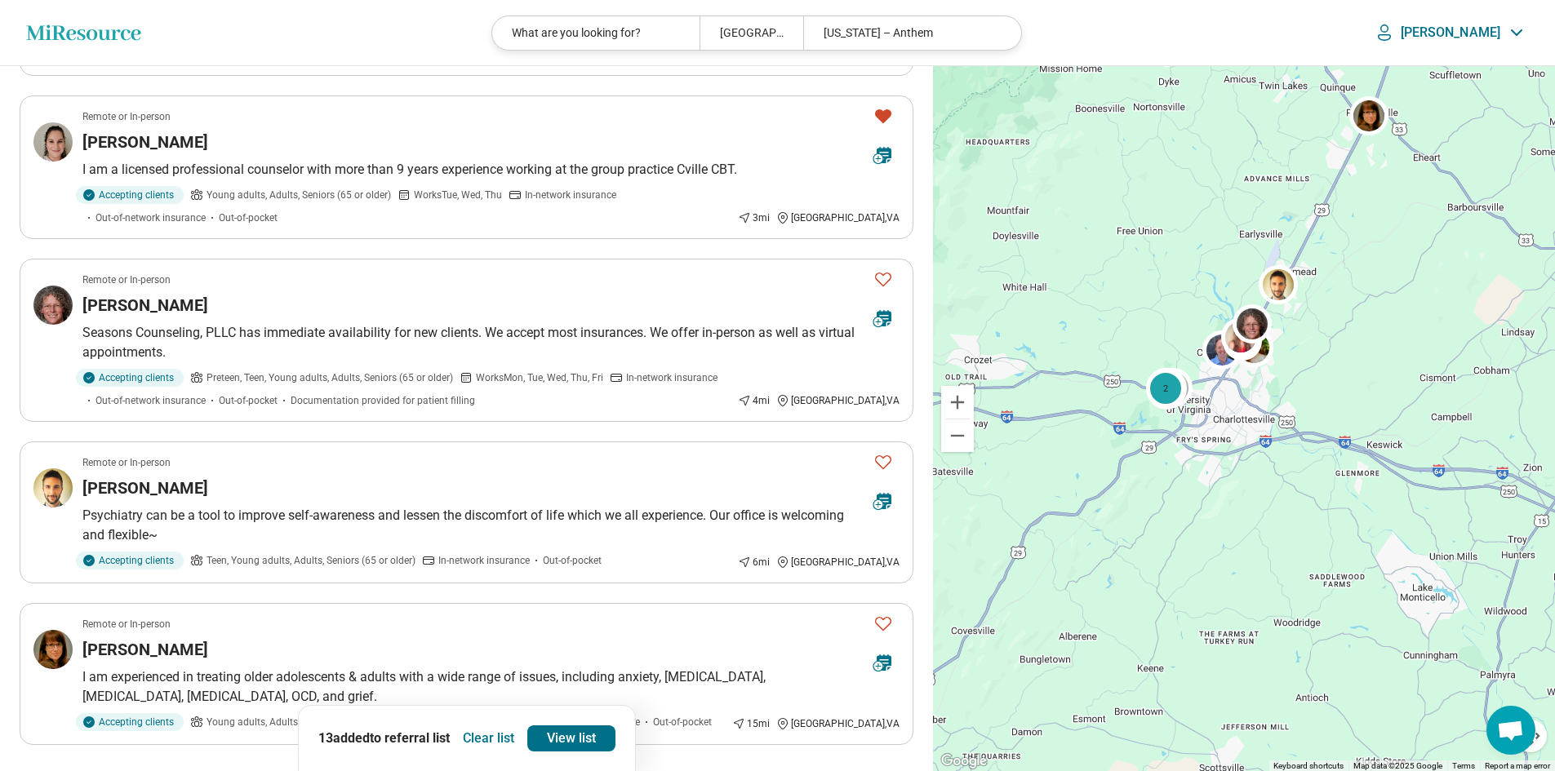
scroll to position [2612, 0]
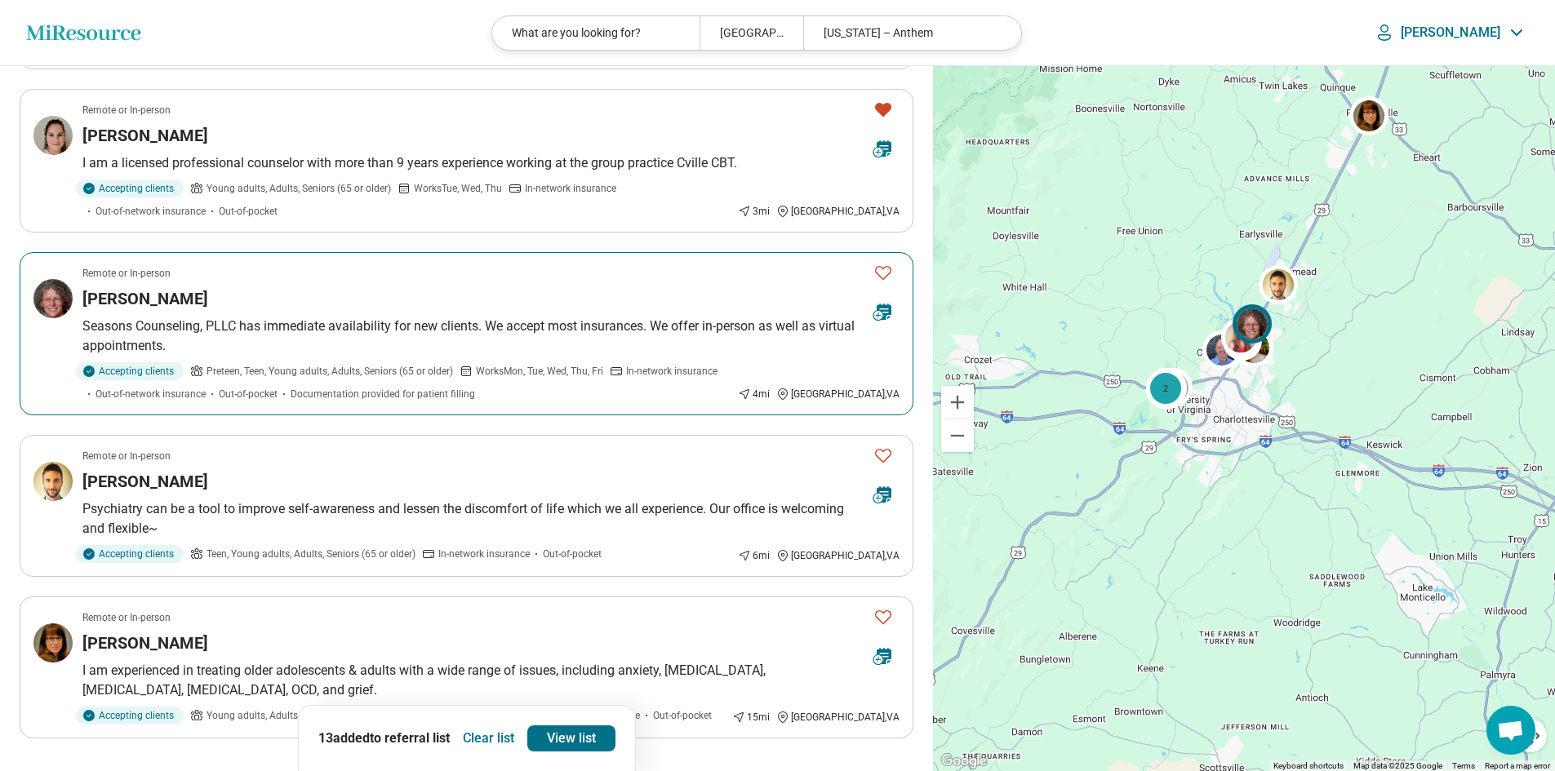
click at [891, 274] on icon "Favorite" at bounding box center [884, 273] width 20 height 20
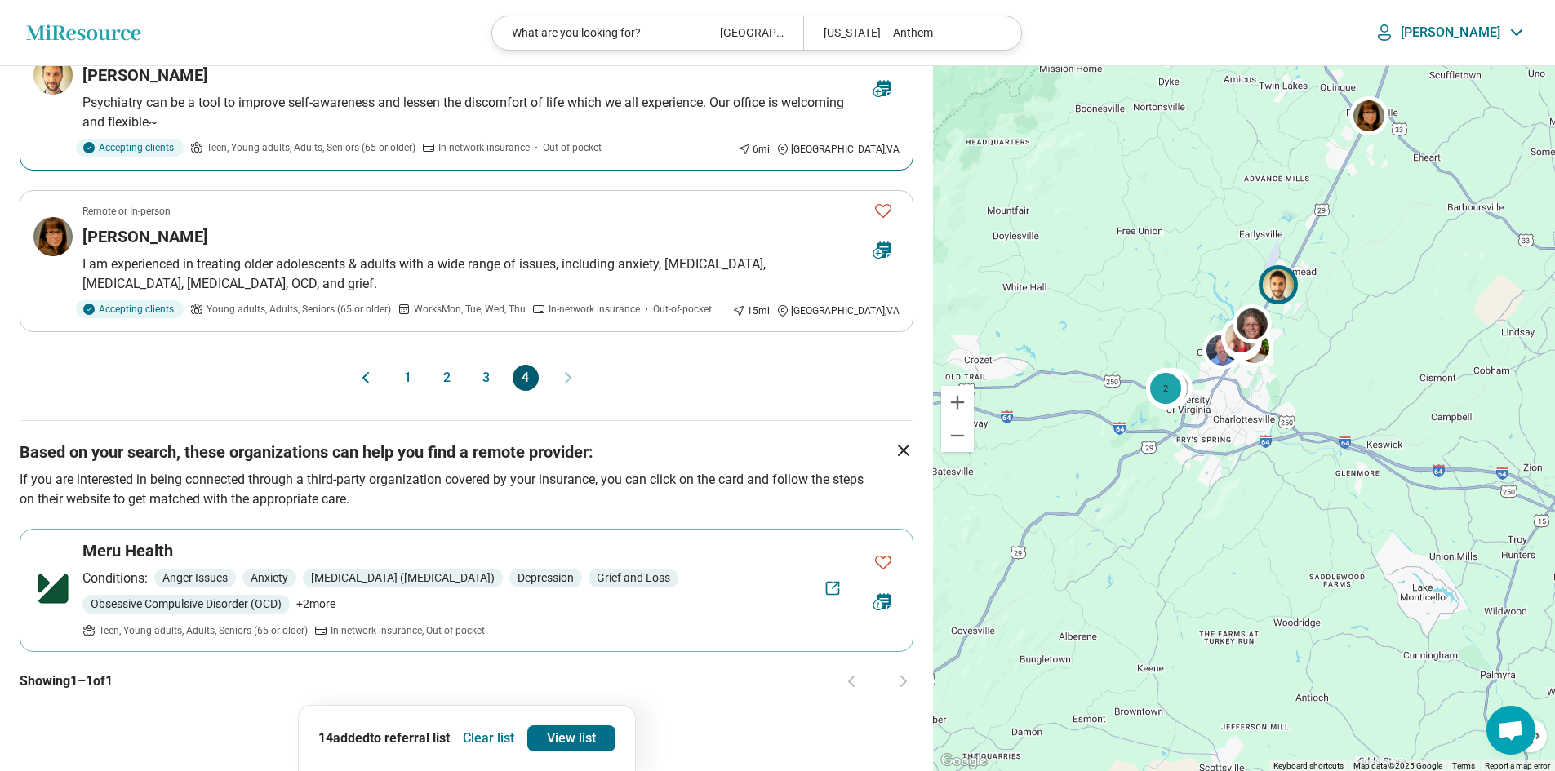
scroll to position [3021, 0]
click at [571, 737] on link "View list" at bounding box center [571, 739] width 88 height 26
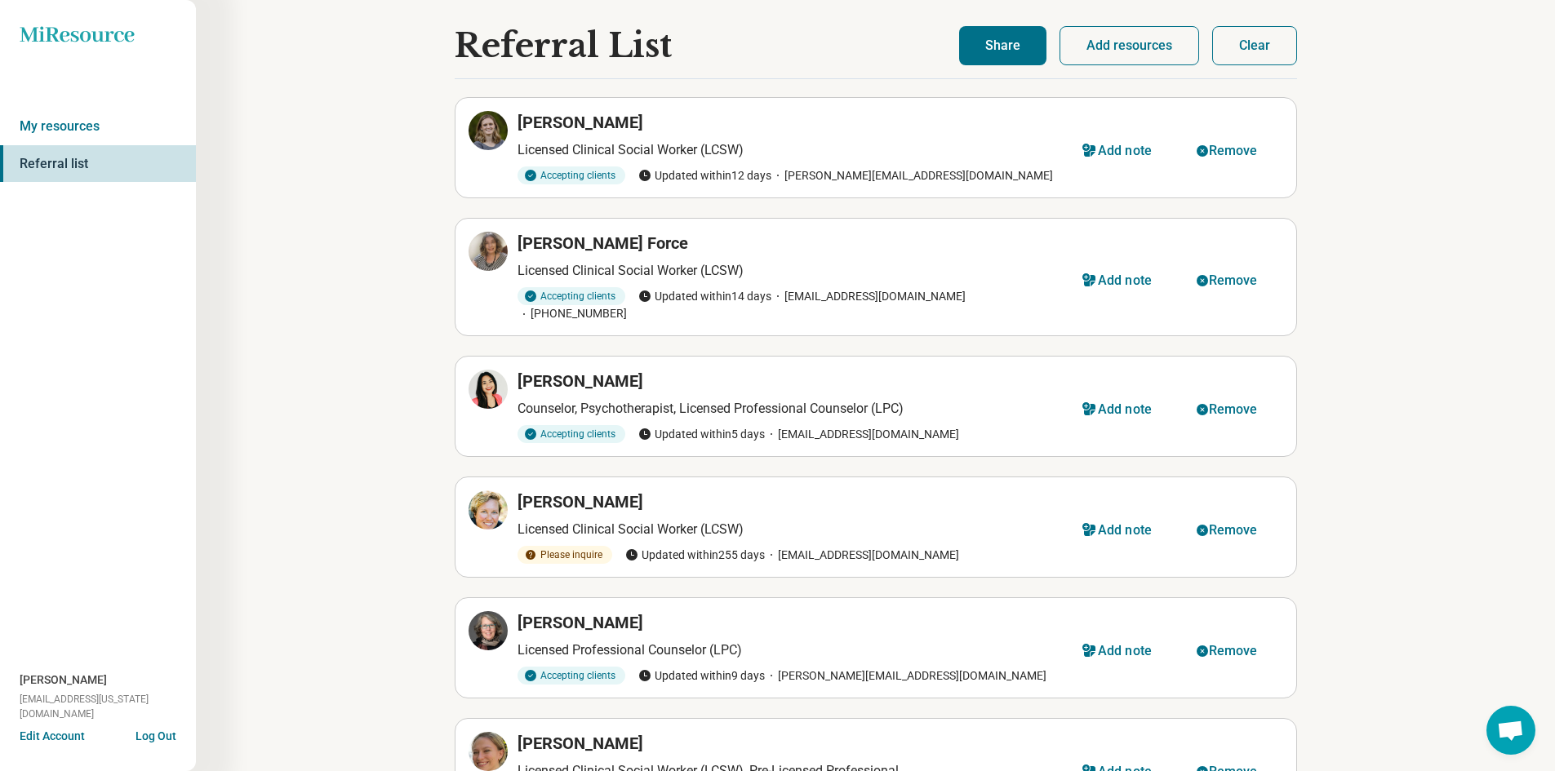
click at [980, 51] on button "Share" at bounding box center [1002, 45] width 87 height 39
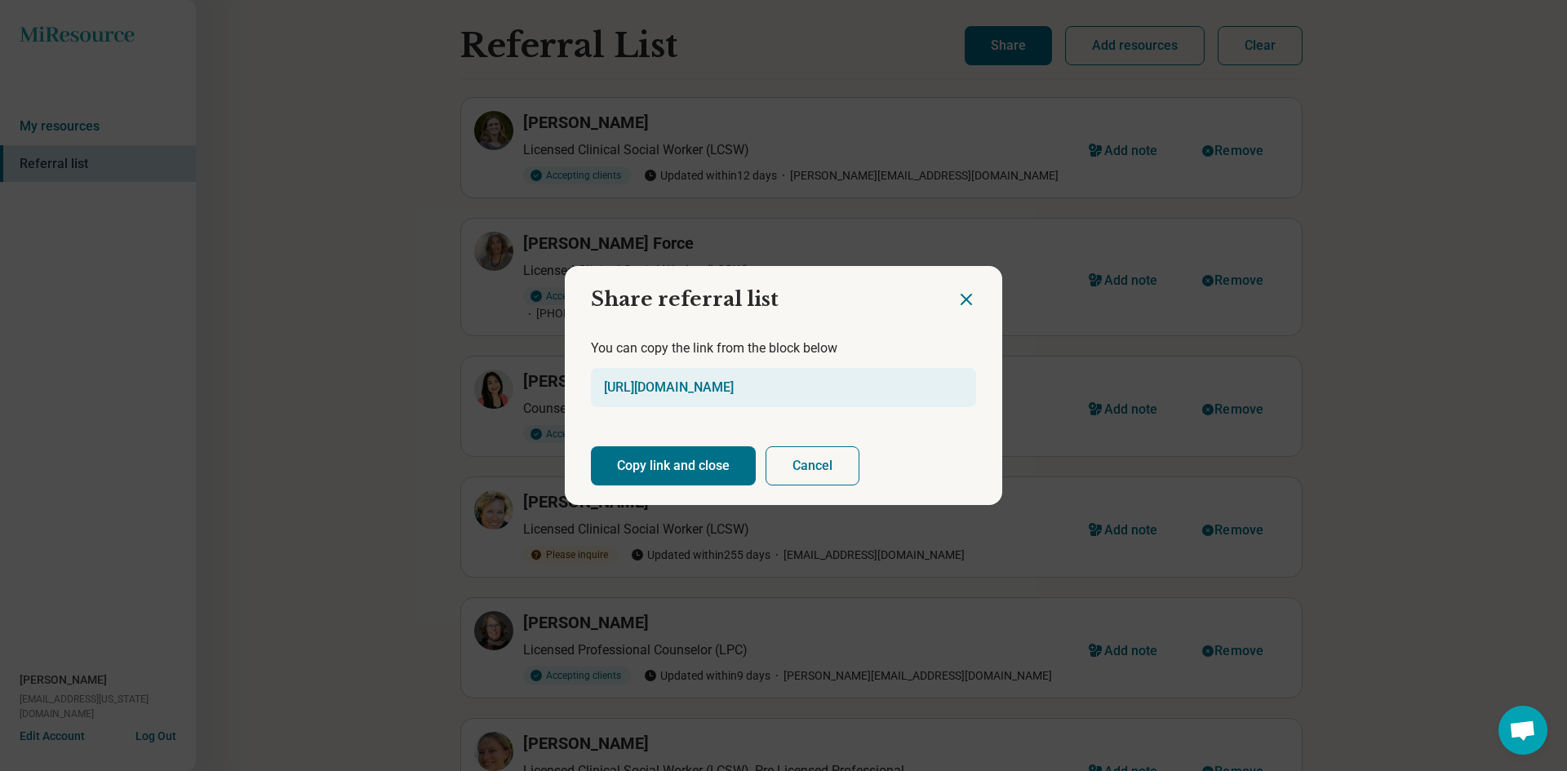
click at [694, 473] on button "Copy link and close" at bounding box center [673, 466] width 165 height 39
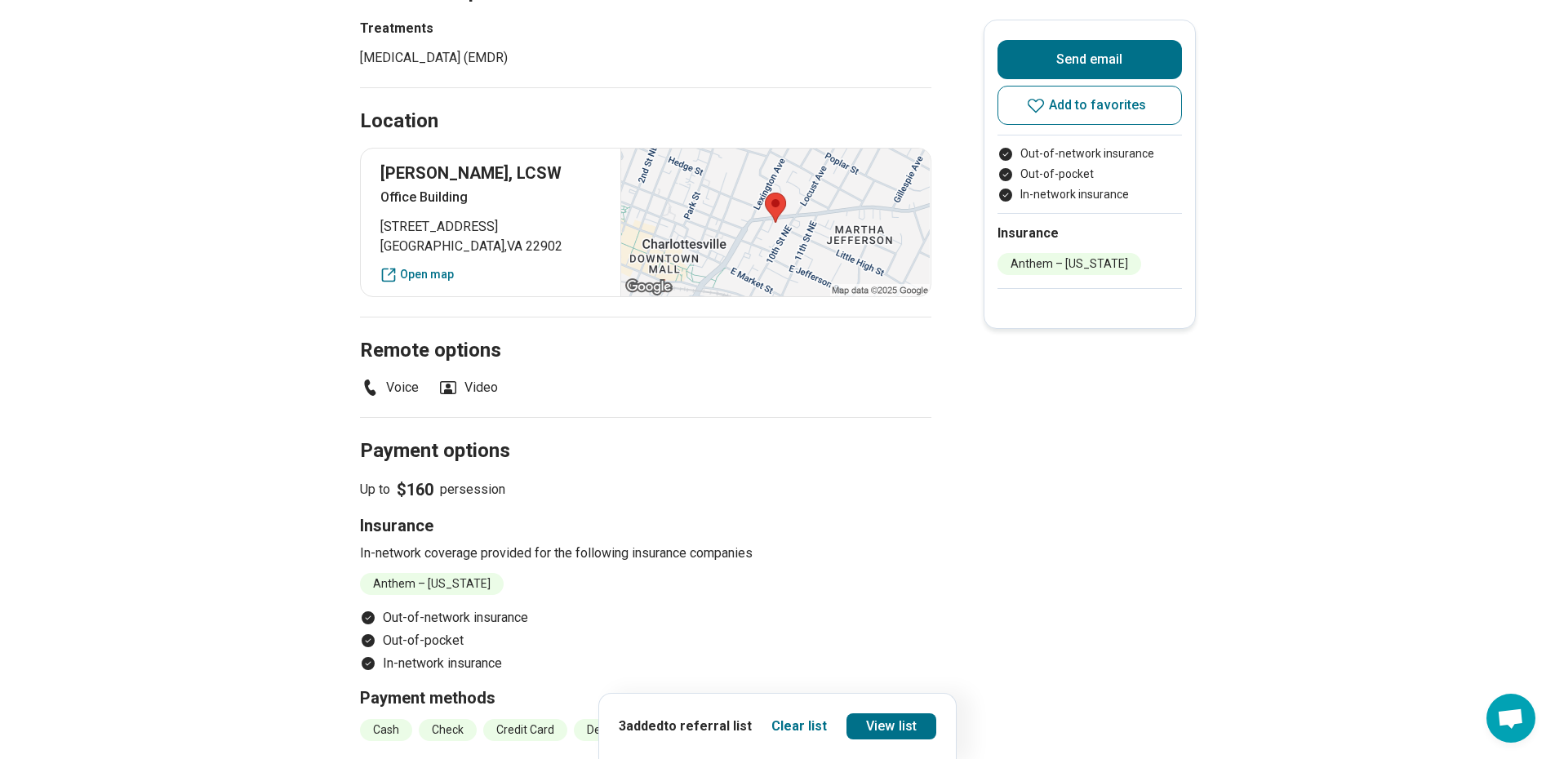
scroll to position [408, 0]
